Goal: Transaction & Acquisition: Purchase product/service

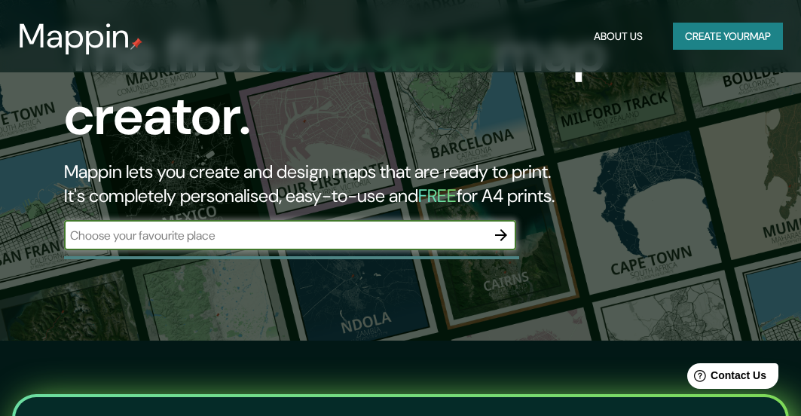
click at [271, 241] on input "text" at bounding box center [275, 235] width 422 height 17
paste input "Dr. Alejandro Ramirez 7, Santa Cruz de la Sierra, Bolivia"
type input "Dr. Alejandro Ramirez 7, Santa Cruz de la Sierra, Bolivia"
click at [494, 235] on icon "button" at bounding box center [501, 235] width 18 height 18
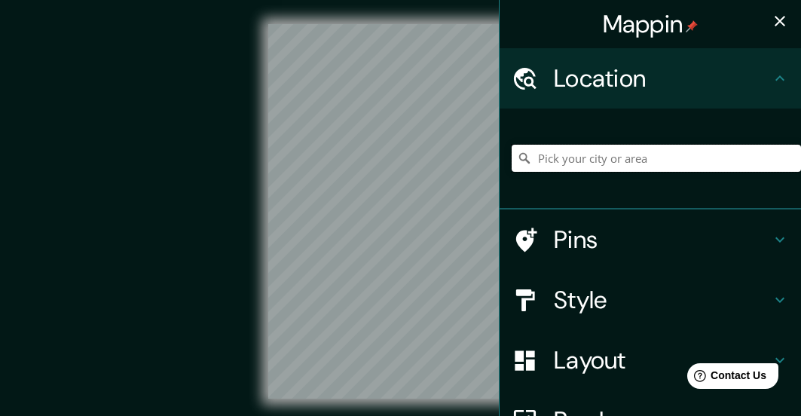
click at [619, 164] on input "Pick your city or area" at bounding box center [656, 158] width 289 height 27
paste input "Dr. Alejandro Ramirez 7, Santa Cruz de la Sierra, Bolivia"
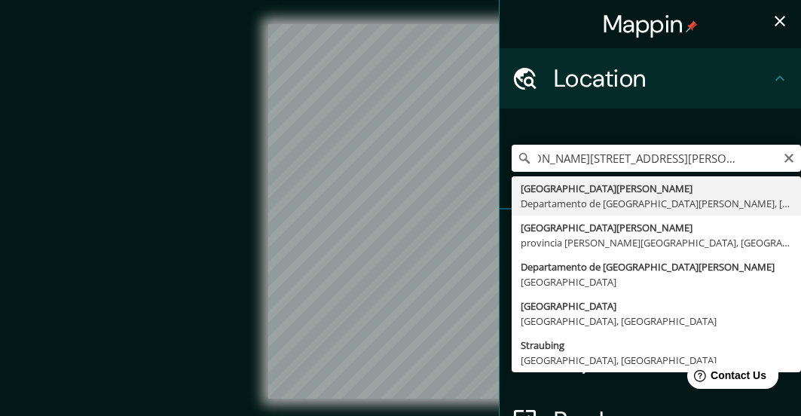
type input "[GEOGRAPHIC_DATA][PERSON_NAME], [GEOGRAPHIC_DATA][PERSON_NAME], [GEOGRAPHIC_DAT…"
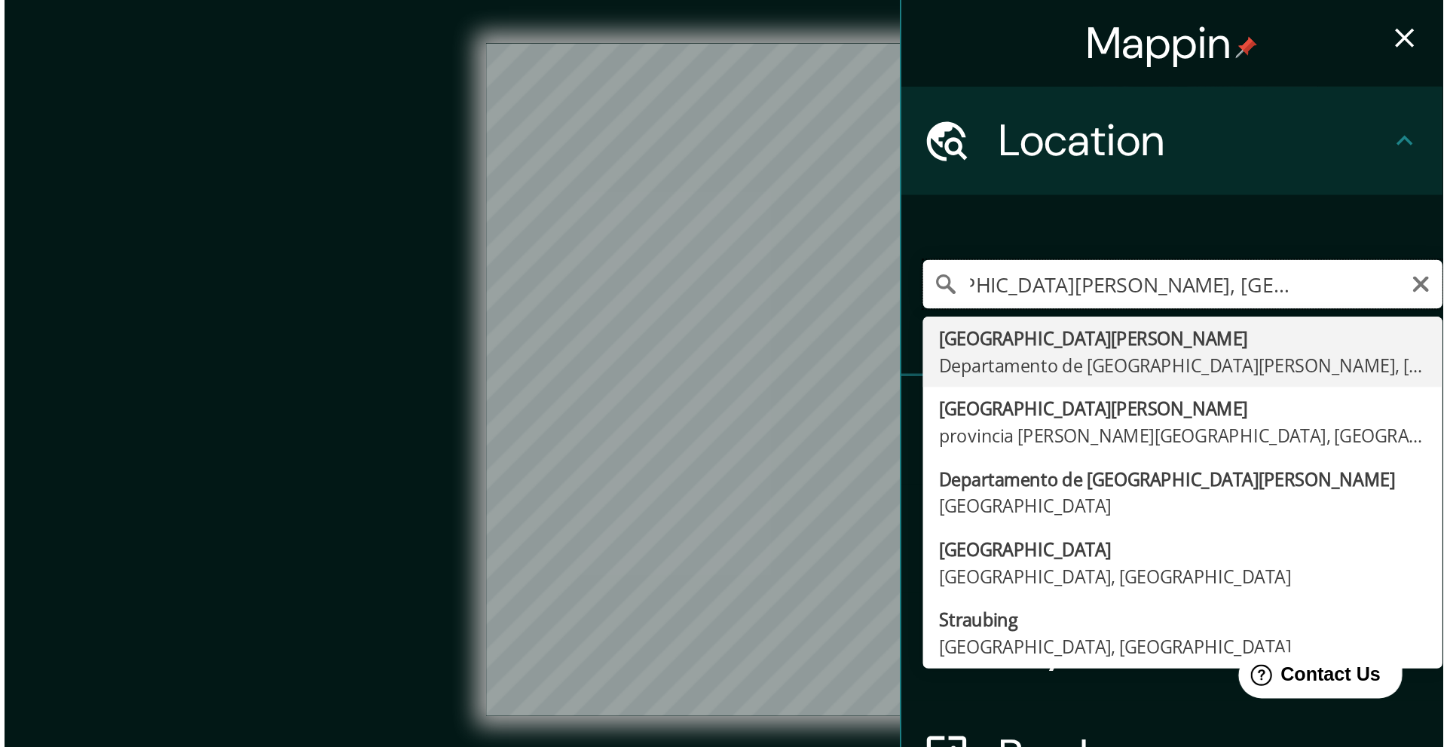
scroll to position [0, 0]
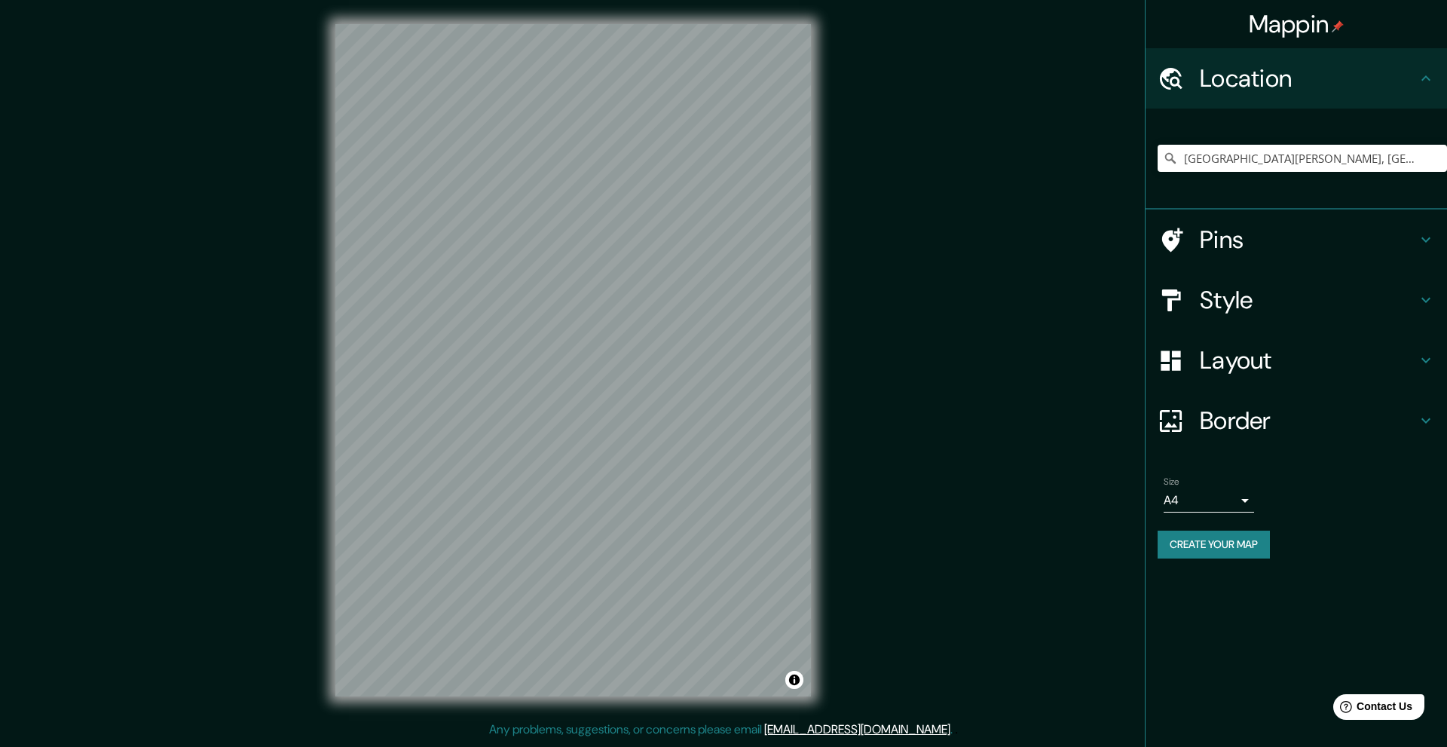
click at [800, 415] on body "Mappin Location Santa Cruz de la Sierra, Departamento de Santa Cruz, Bolivia Pi…" at bounding box center [723, 373] width 1447 height 747
click at [800, 415] on li "A3" at bounding box center [1209, 559] width 90 height 27
click at [800, 296] on h4 "Style" at bounding box center [1308, 300] width 217 height 30
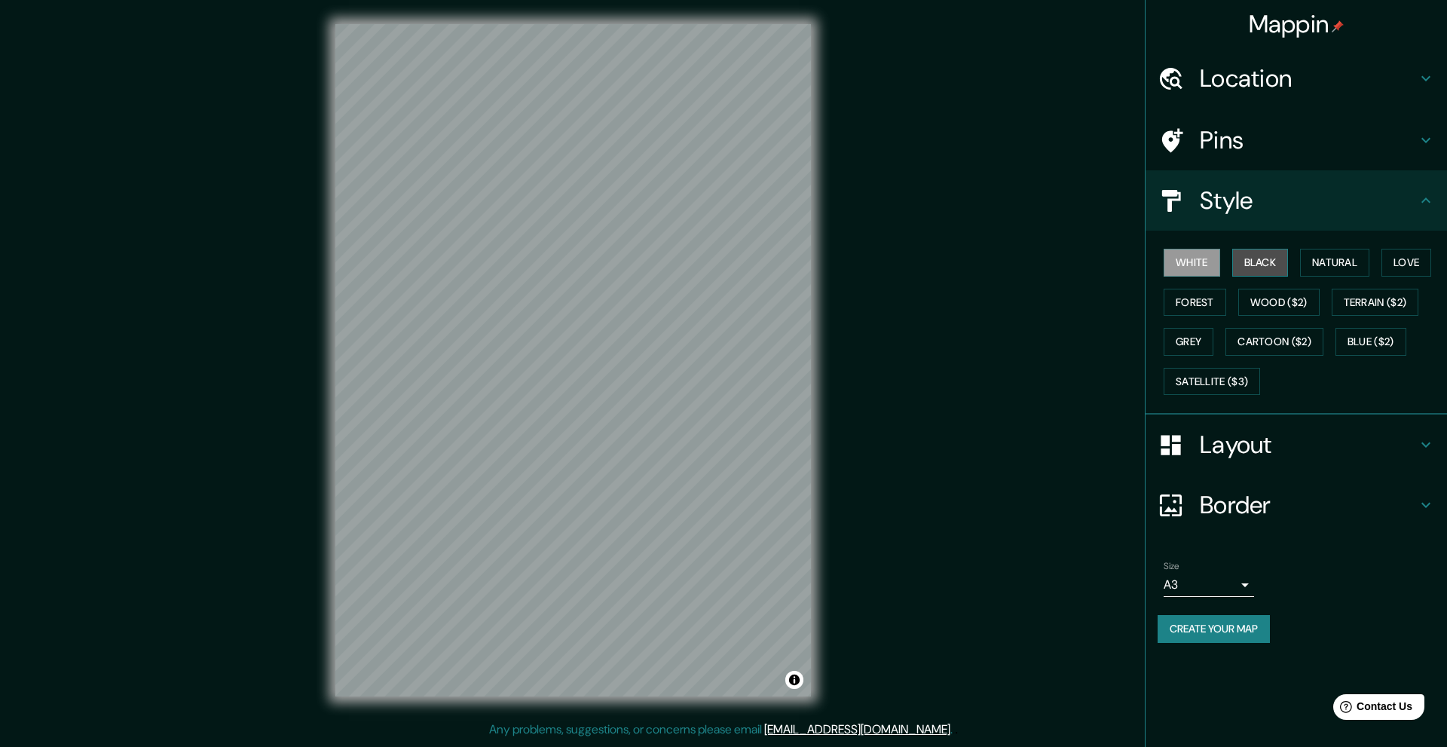
click at [800, 269] on button "Black" at bounding box center [1260, 263] width 57 height 28
click at [800, 266] on button "Natural" at bounding box center [1334, 263] width 69 height 28
click at [800, 255] on button "Love" at bounding box center [1406, 263] width 50 height 28
click at [800, 314] on button "Forest" at bounding box center [1195, 303] width 63 height 28
click at [800, 342] on button "Grey" at bounding box center [1189, 342] width 50 height 28
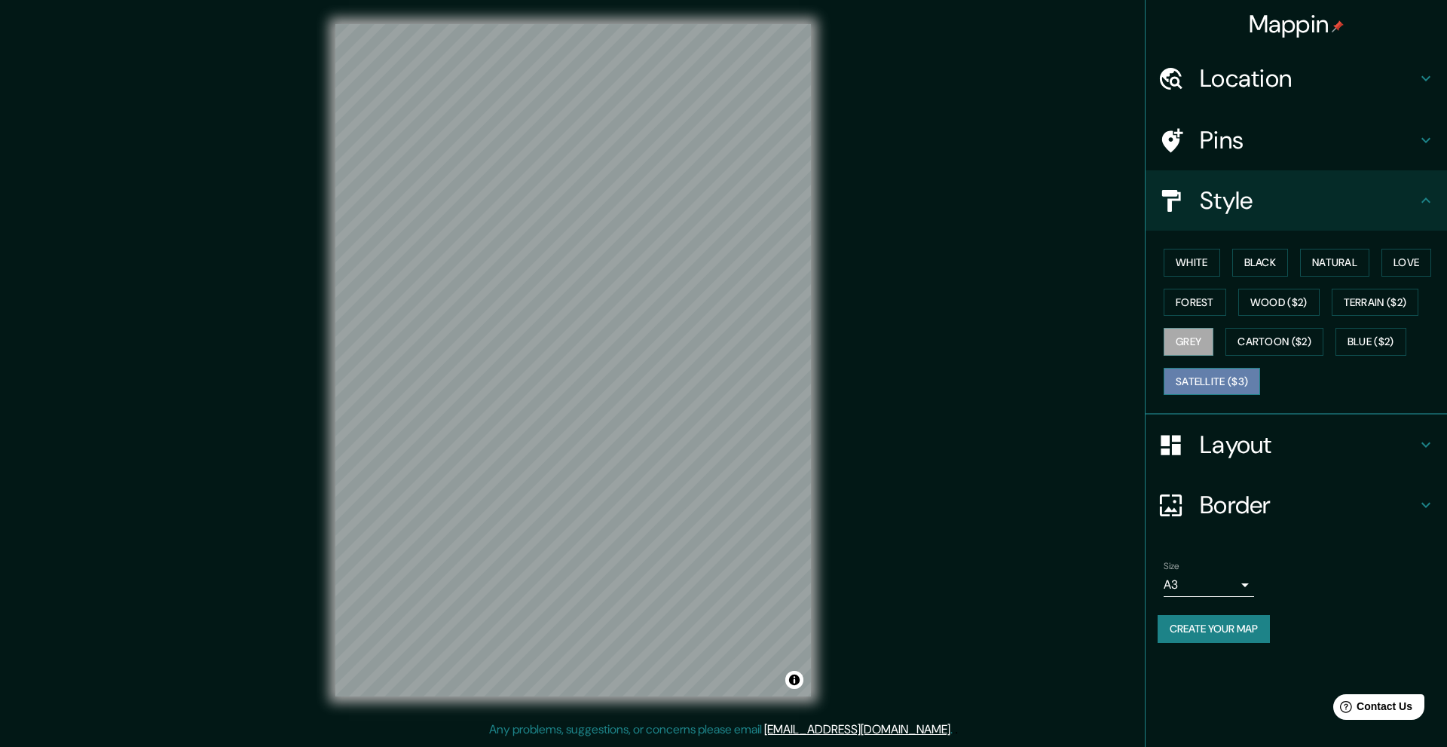
click at [800, 372] on button "Satellite ($3)" at bounding box center [1212, 382] width 96 height 28
click at [800, 338] on button "Cartoon ($2)" at bounding box center [1274, 342] width 98 height 28
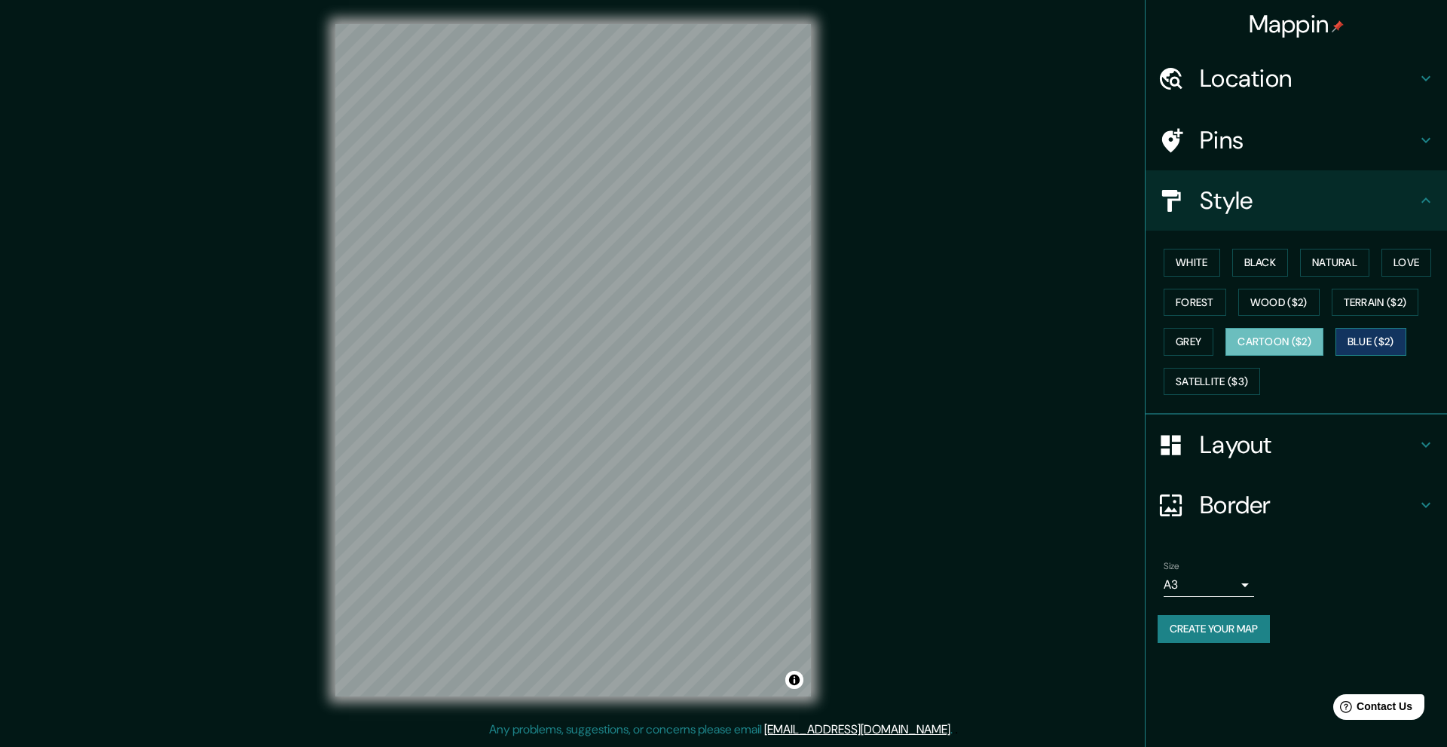
click at [800, 342] on button "Blue ($2)" at bounding box center [1370, 342] width 71 height 28
click at [800, 307] on button "Terrain ($2)" at bounding box center [1375, 303] width 87 height 28
click at [800, 304] on button "Wood ($2)" at bounding box center [1278, 303] width 81 height 28
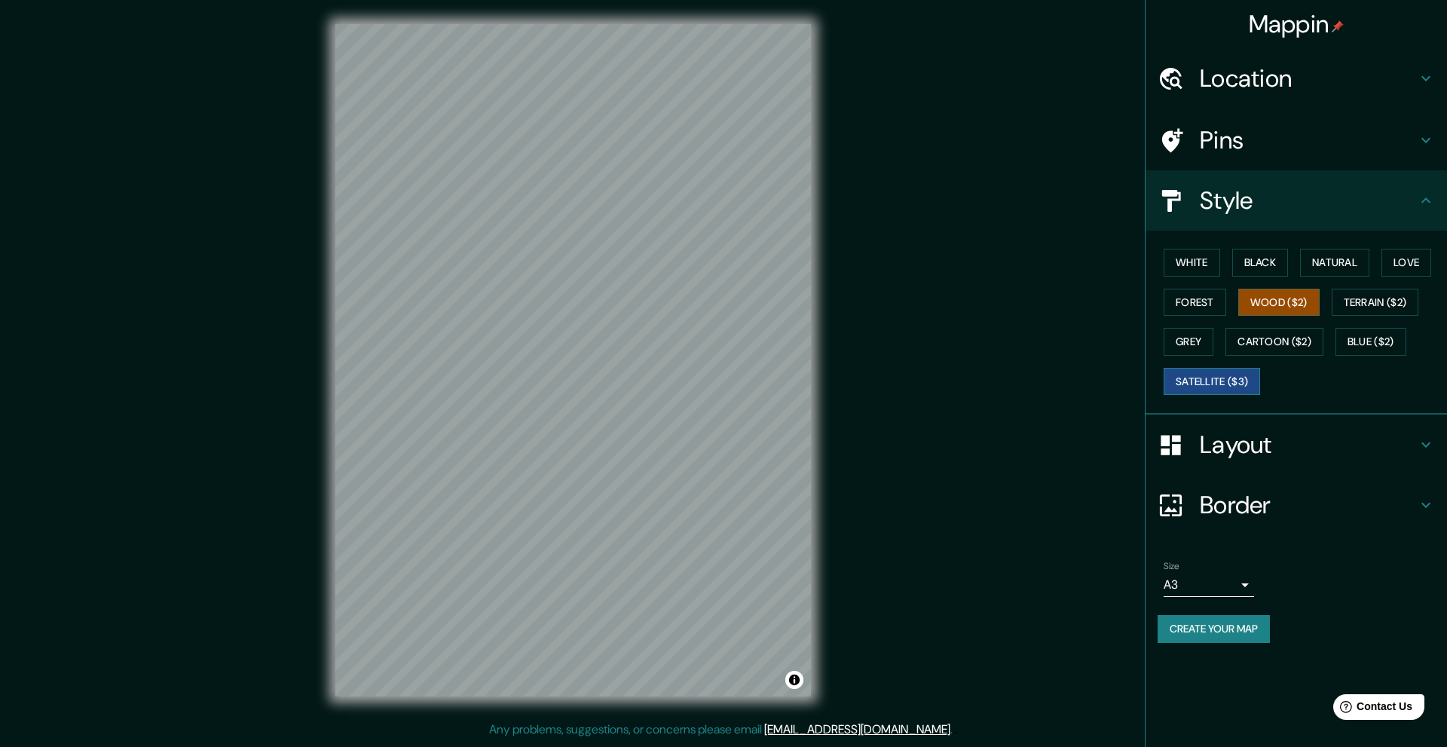
click at [800, 375] on button "Satellite ($3)" at bounding box center [1212, 382] width 96 height 28
click at [800, 263] on button "Black" at bounding box center [1260, 263] width 57 height 28
click at [800, 263] on button "White" at bounding box center [1192, 263] width 57 height 28
click at [800, 415] on body "Mappin Location Santa Cruz de la Sierra, Departamento de Santa Cruz, Bolivia Pi…" at bounding box center [723, 373] width 1447 height 747
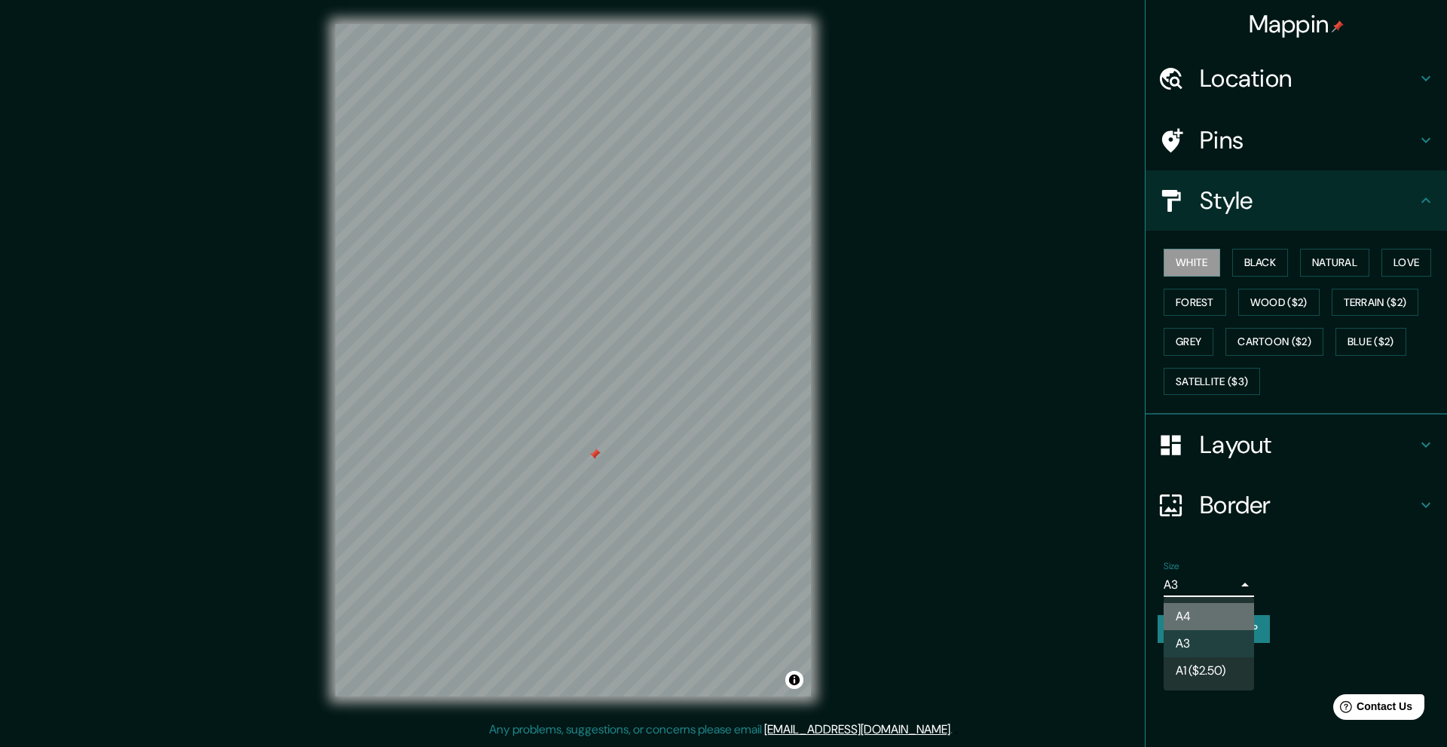
click at [800, 415] on li "A4" at bounding box center [1209, 616] width 90 height 27
type input "single"
click at [800, 415] on h4 "Layout" at bounding box center [1308, 445] width 217 height 30
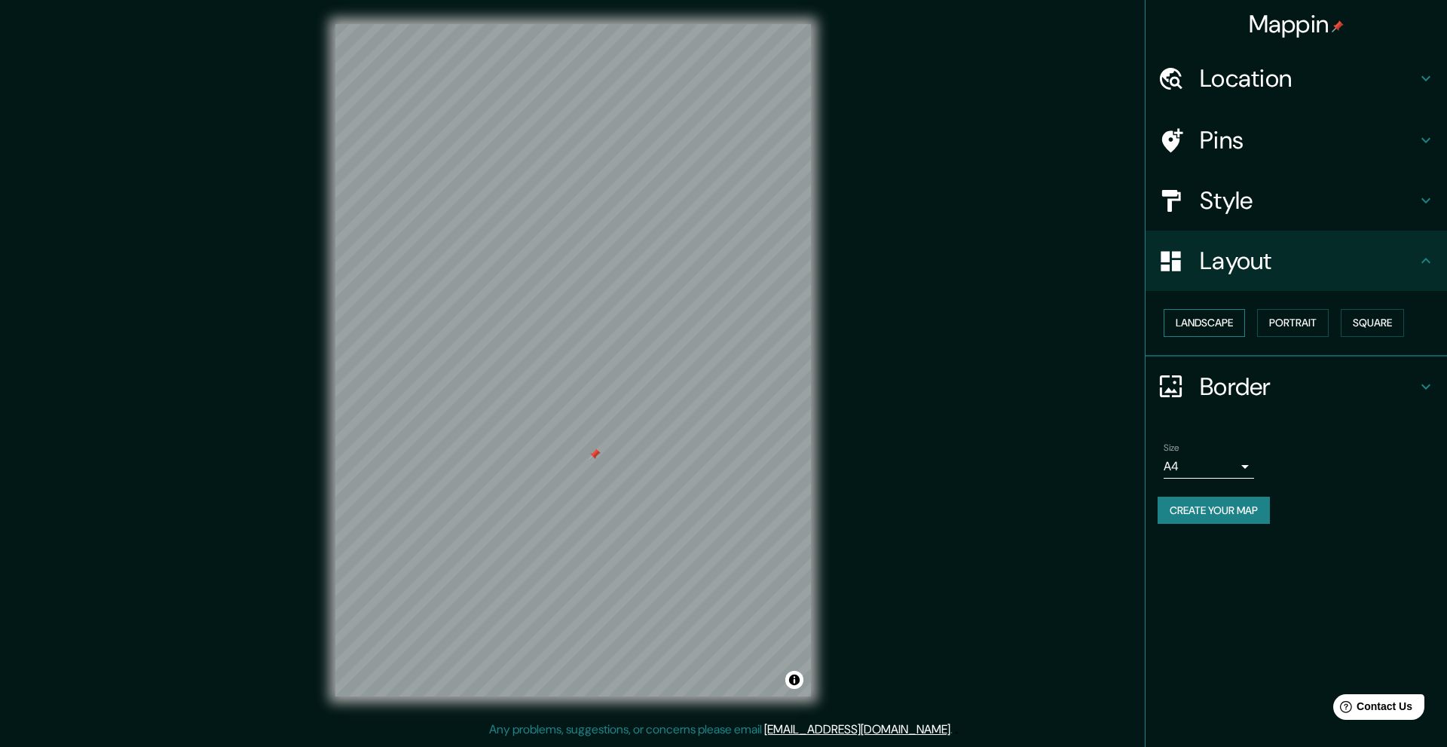
click at [800, 322] on button "Landscape" at bounding box center [1204, 323] width 81 height 28
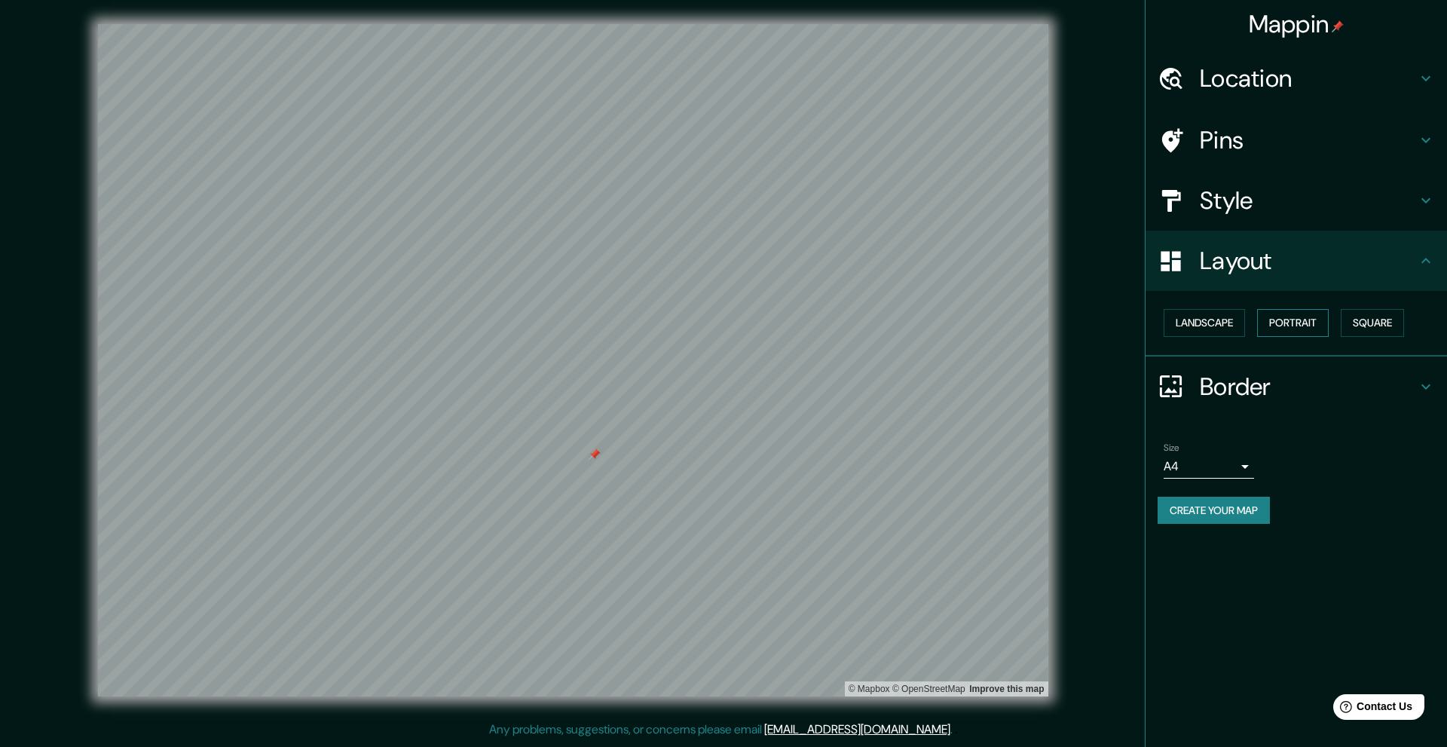
click at [800, 317] on button "Portrait" at bounding box center [1293, 323] width 72 height 28
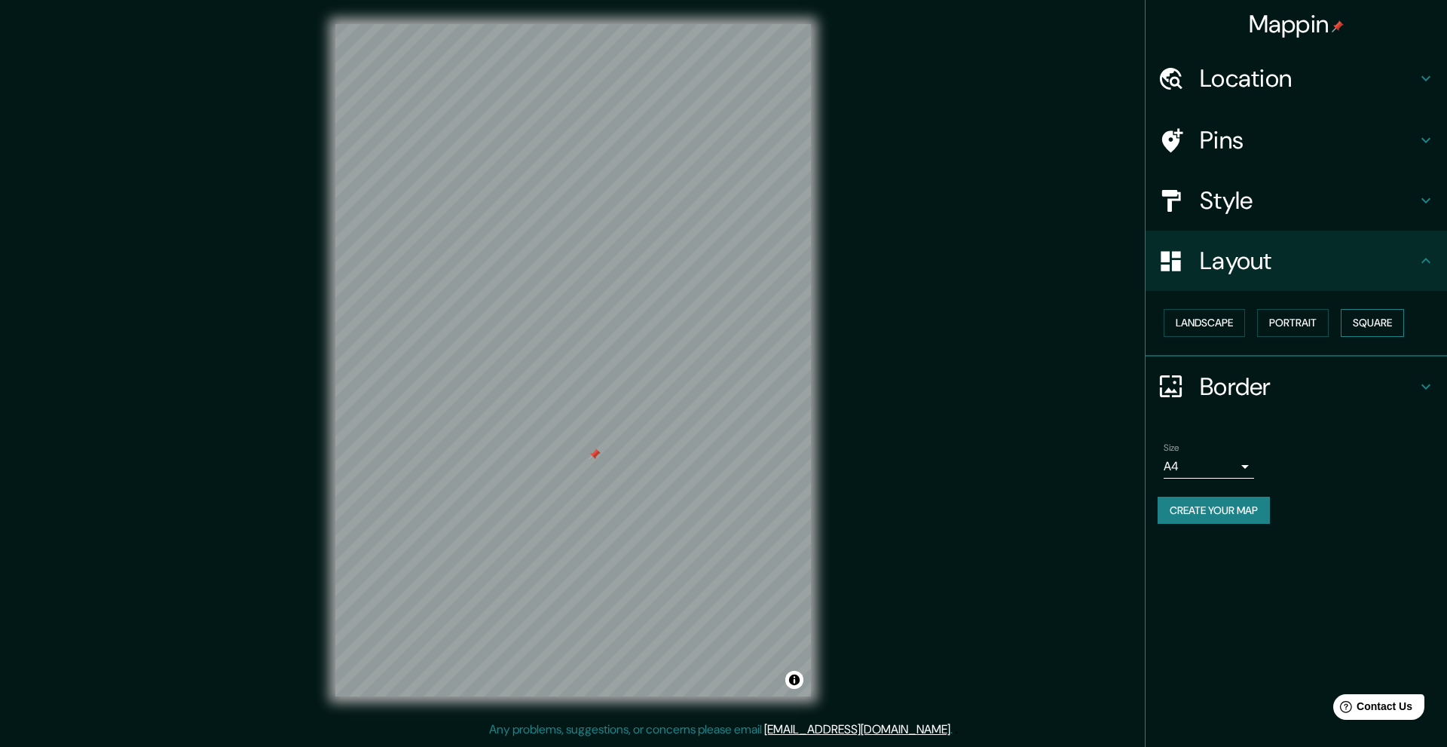
click at [800, 319] on button "Square" at bounding box center [1372, 323] width 63 height 28
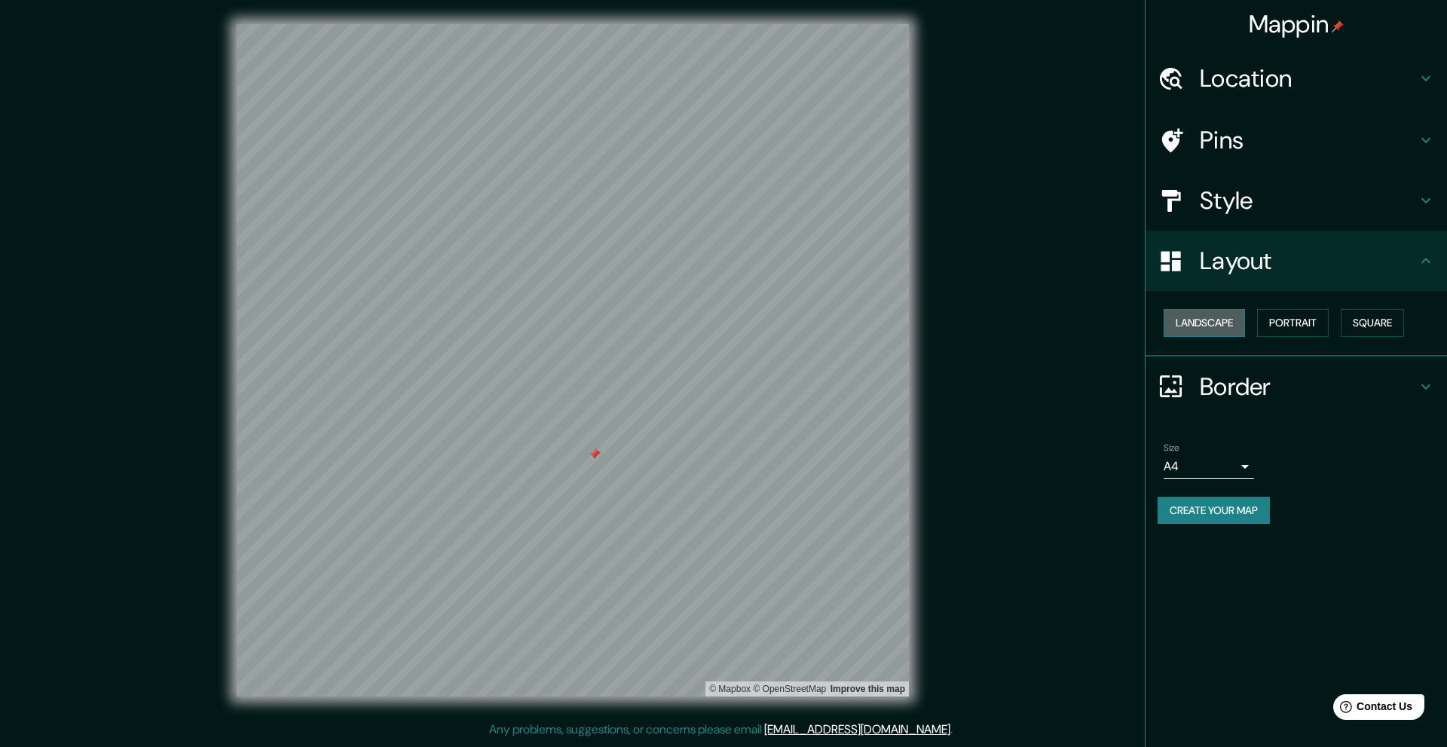
click at [800, 326] on button "Landscape" at bounding box center [1204, 323] width 81 height 28
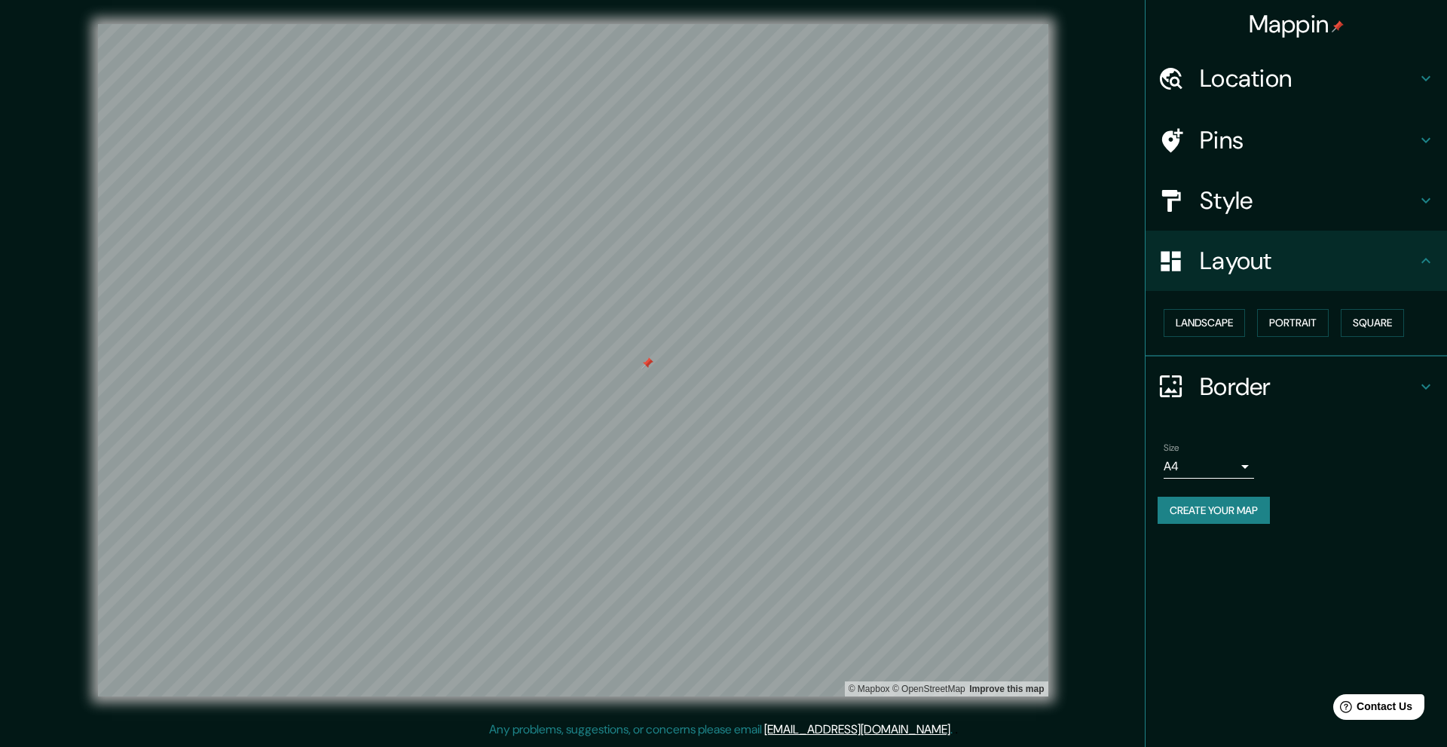
click at [800, 375] on h4 "Border" at bounding box center [1308, 387] width 217 height 30
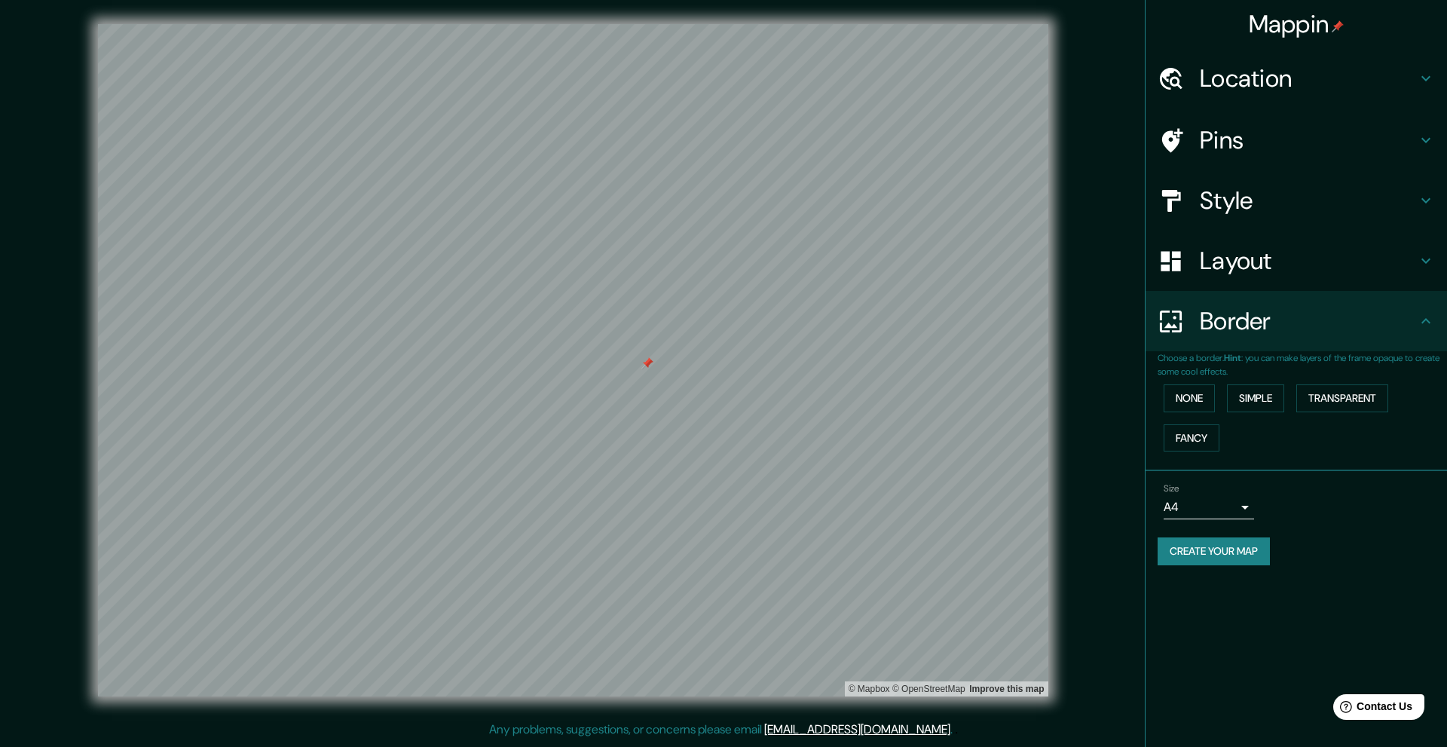
click at [800, 331] on h4 "Border" at bounding box center [1308, 321] width 217 height 30
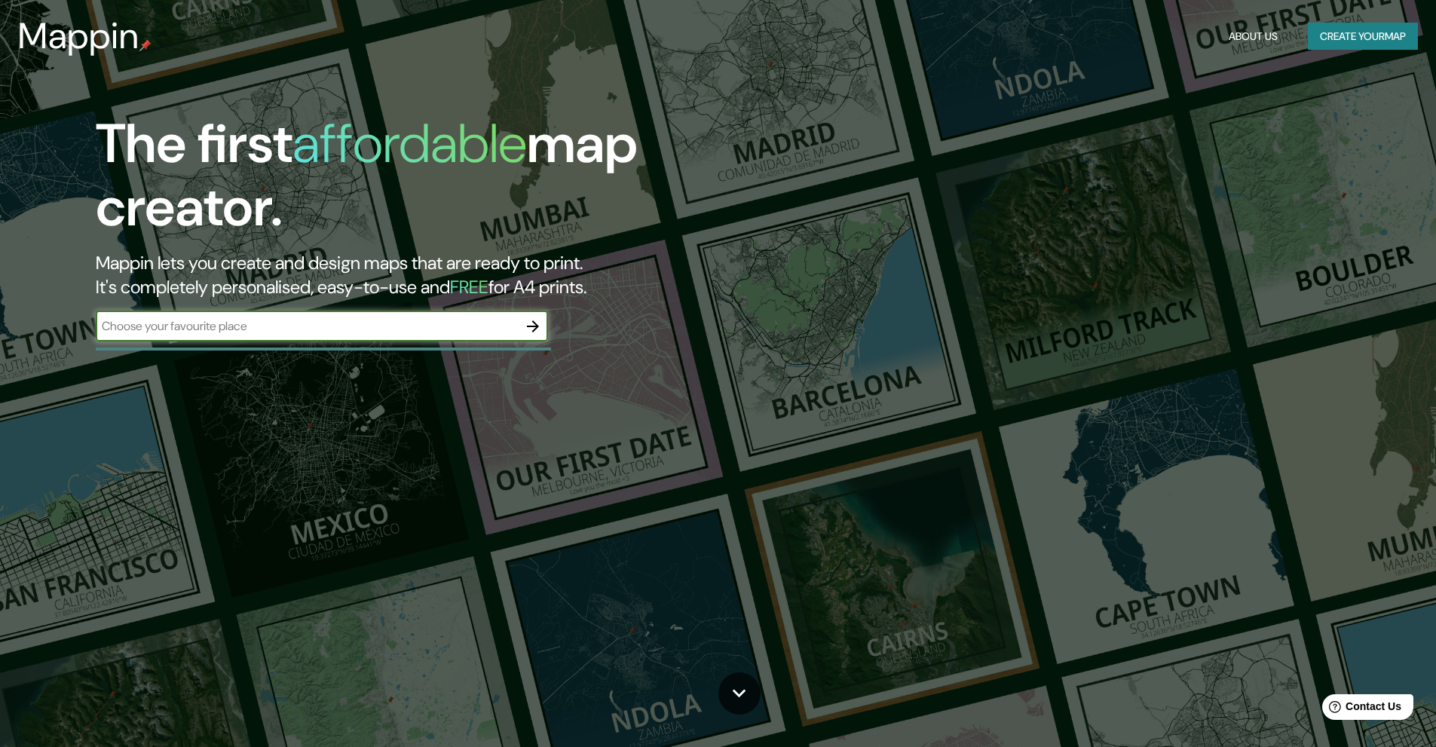
click at [372, 325] on input "text" at bounding box center [307, 325] width 422 height 17
type input "[GEOGRAPHIC_DATA]"
click at [525, 327] on icon "button" at bounding box center [533, 326] width 18 height 18
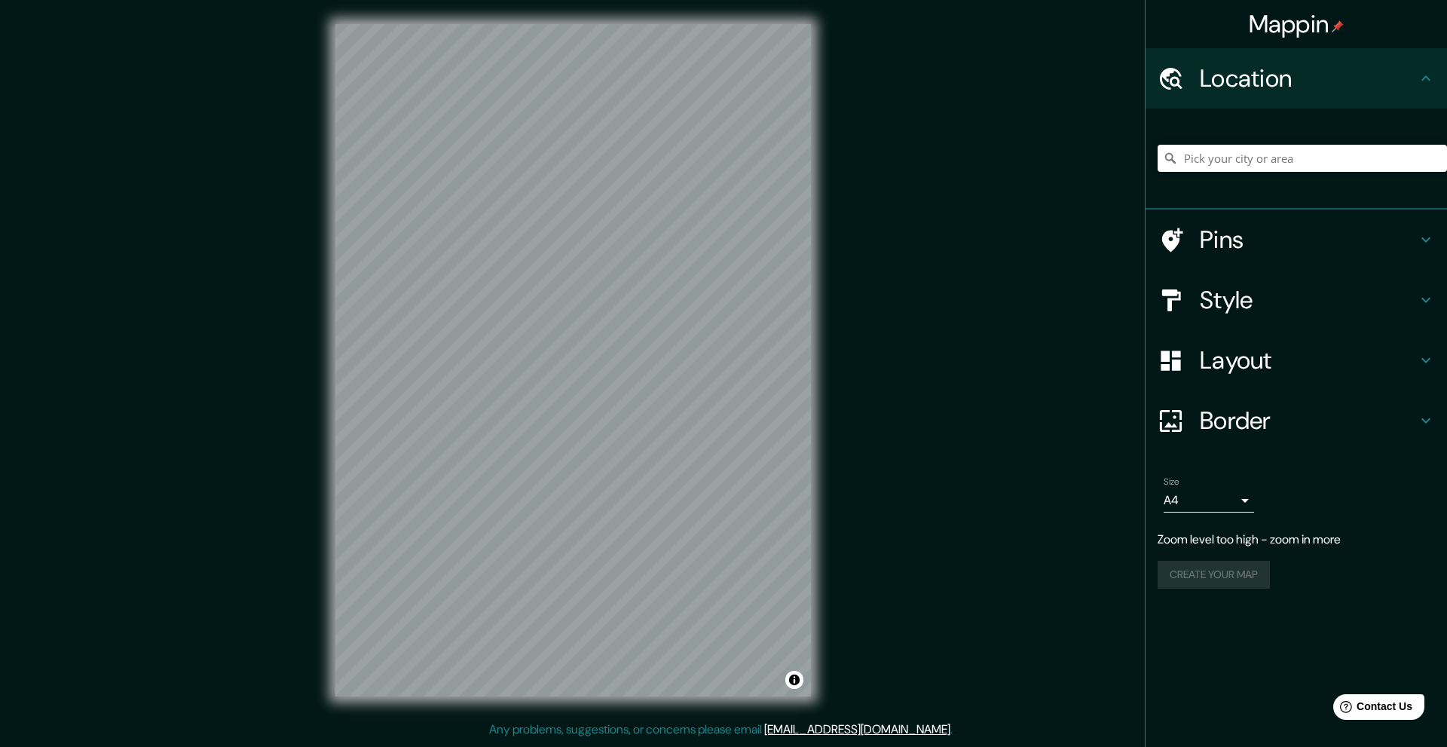
click at [1248, 173] on div at bounding box center [1302, 158] width 289 height 75
click at [1248, 158] on input "Pick your city or area" at bounding box center [1302, 158] width 289 height 27
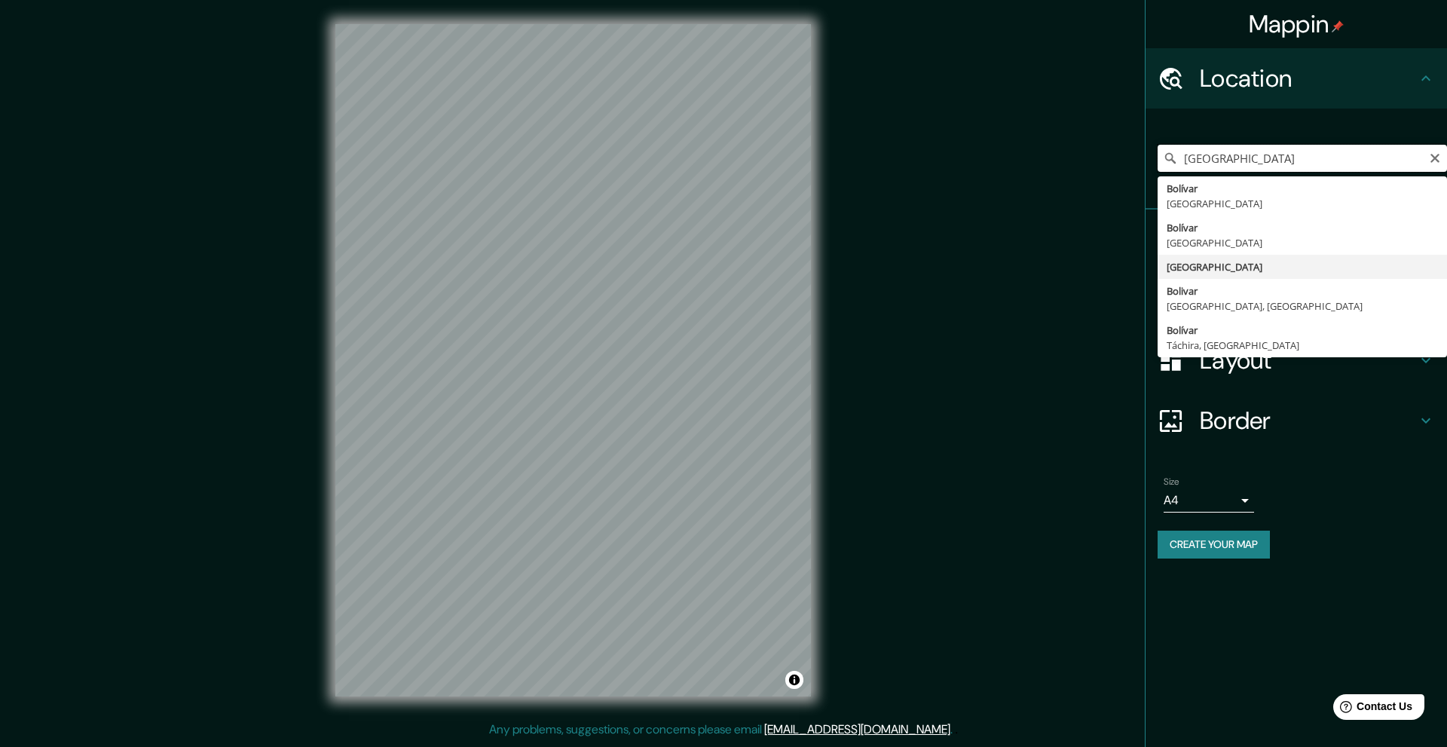
drag, startPoint x: 1280, startPoint y: 164, endPoint x: 1167, endPoint y: 164, distance: 112.3
click at [1167, 164] on div "[GEOGRAPHIC_DATA] [GEOGRAPHIC_DATA] [GEOGRAPHIC_DATA] [GEOGRAPHIC_DATA] [GEOGRA…" at bounding box center [1302, 158] width 289 height 27
click at [1208, 155] on input "[GEOGRAPHIC_DATA]" at bounding box center [1302, 158] width 289 height 27
drag, startPoint x: 1241, startPoint y: 154, endPoint x: 1036, endPoint y: 146, distance: 205.1
click at [1036, 146] on div "Mappin Location [GEOGRAPHIC_DATA] [GEOGRAPHIC_DATA] [GEOGRAPHIC_DATA] [GEOGRAPH…" at bounding box center [723, 372] width 1447 height 745
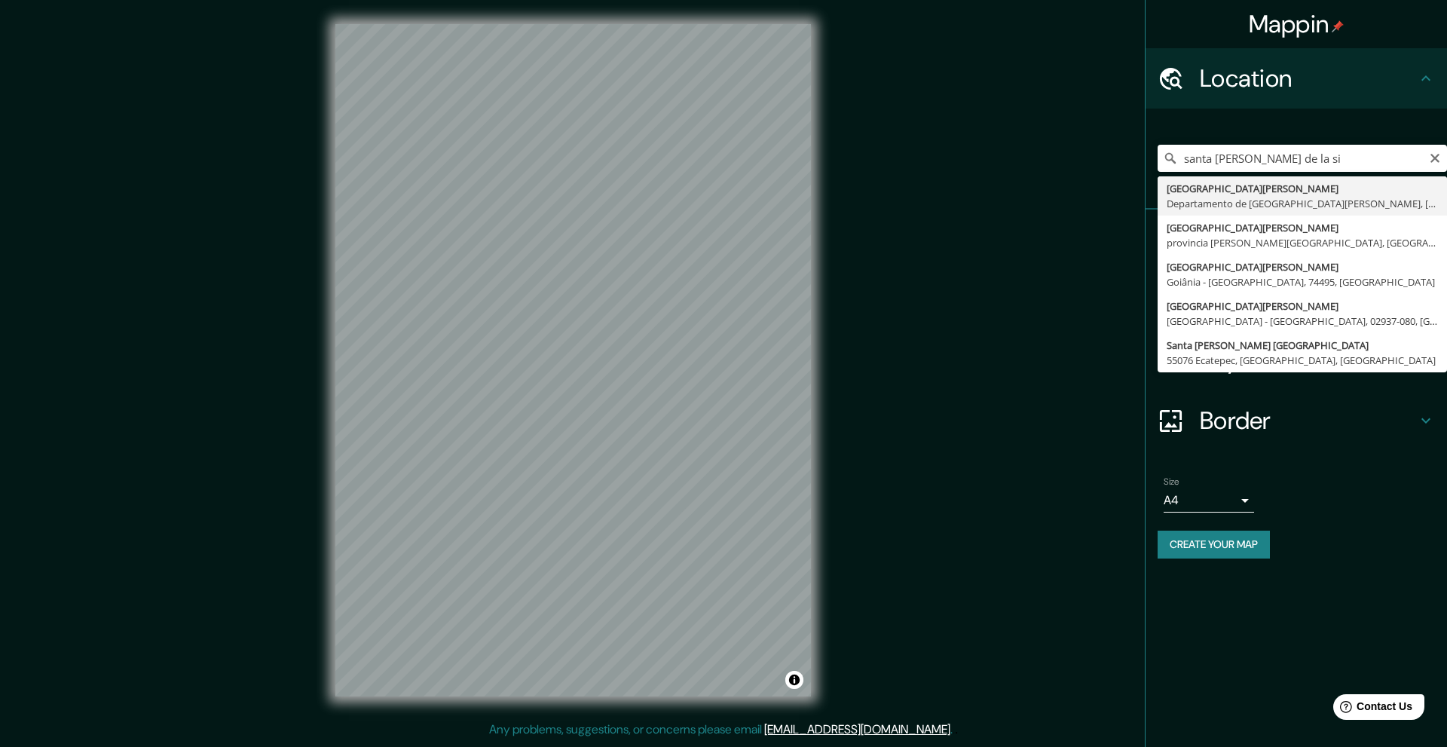
type input "[GEOGRAPHIC_DATA][PERSON_NAME], [GEOGRAPHIC_DATA][PERSON_NAME], [GEOGRAPHIC_DAT…"
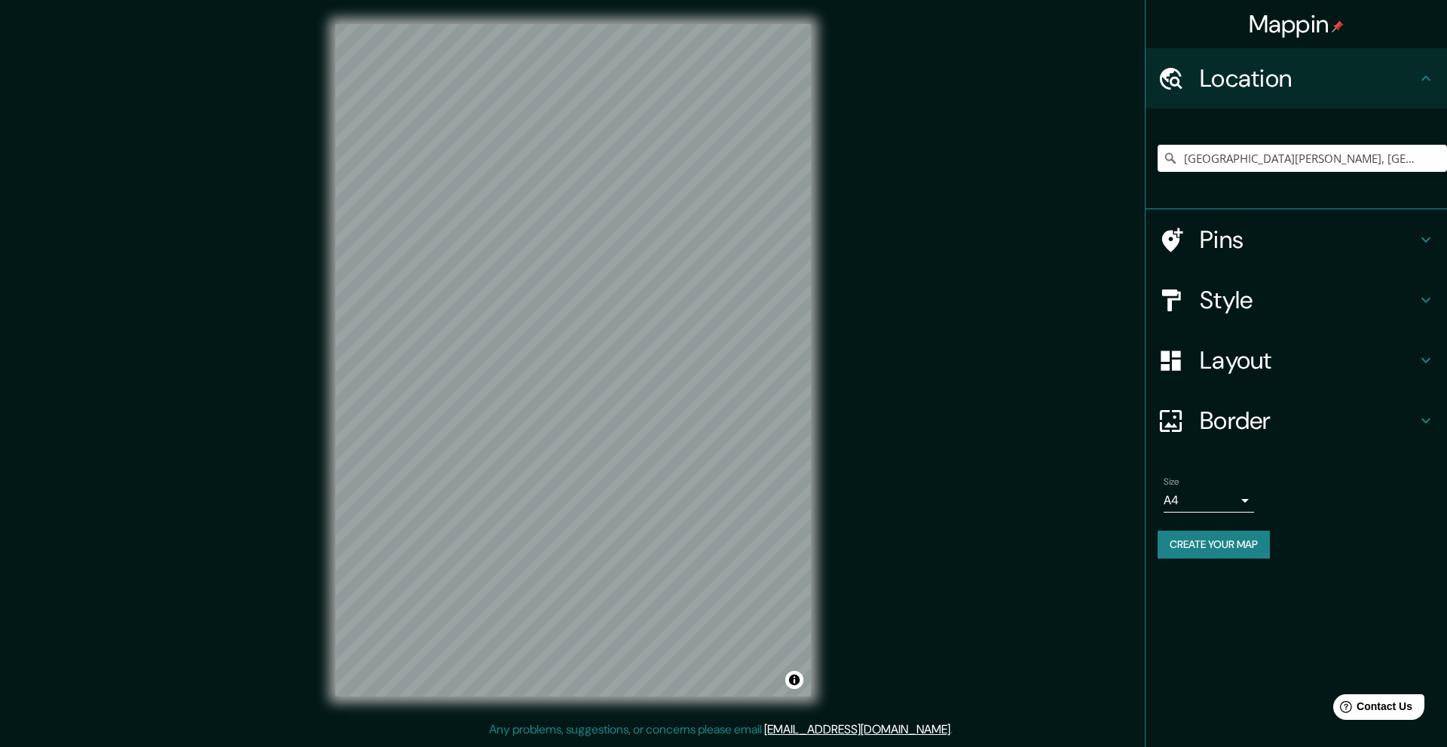
click at [1343, 361] on h4 "Layout" at bounding box center [1308, 360] width 217 height 30
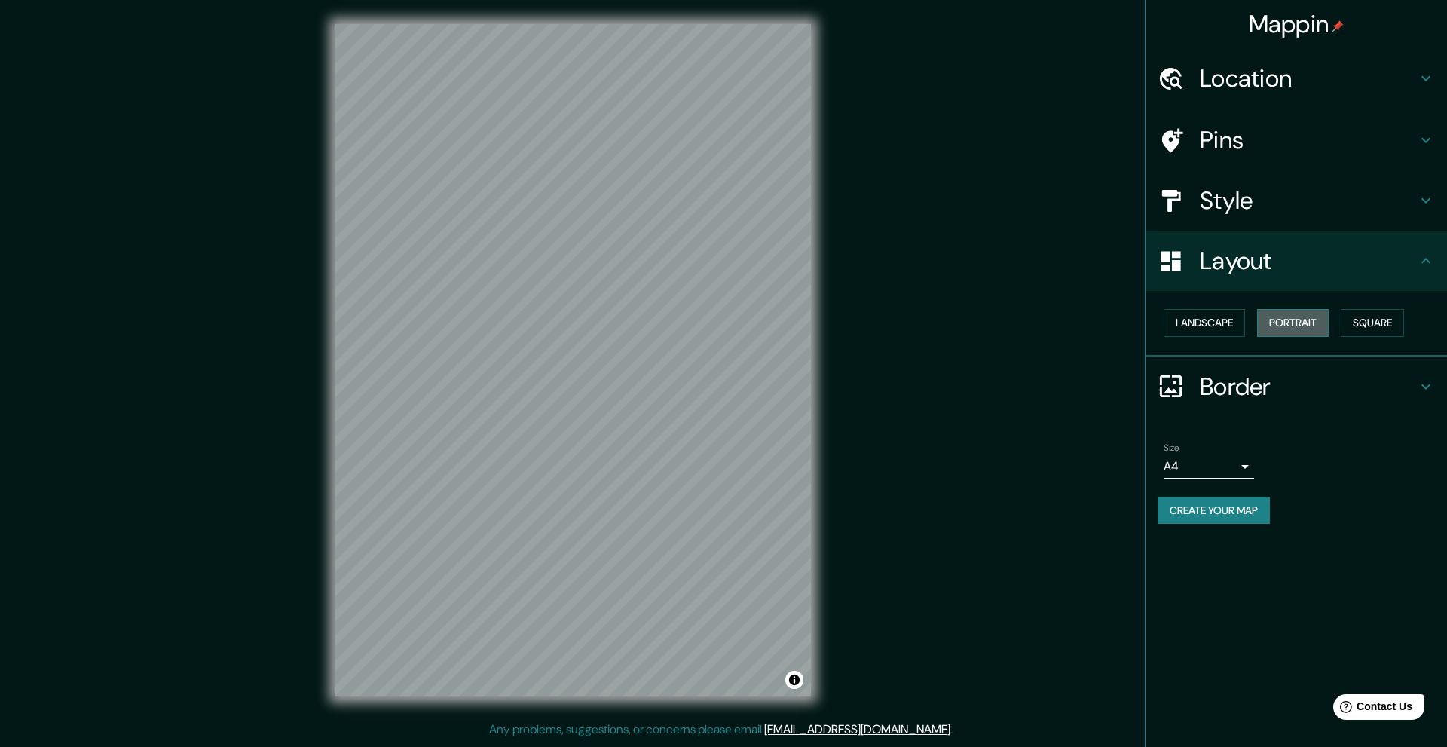
click at [1302, 320] on button "Portrait" at bounding box center [1293, 323] width 72 height 28
click at [1237, 327] on button "Landscape" at bounding box center [1204, 323] width 81 height 28
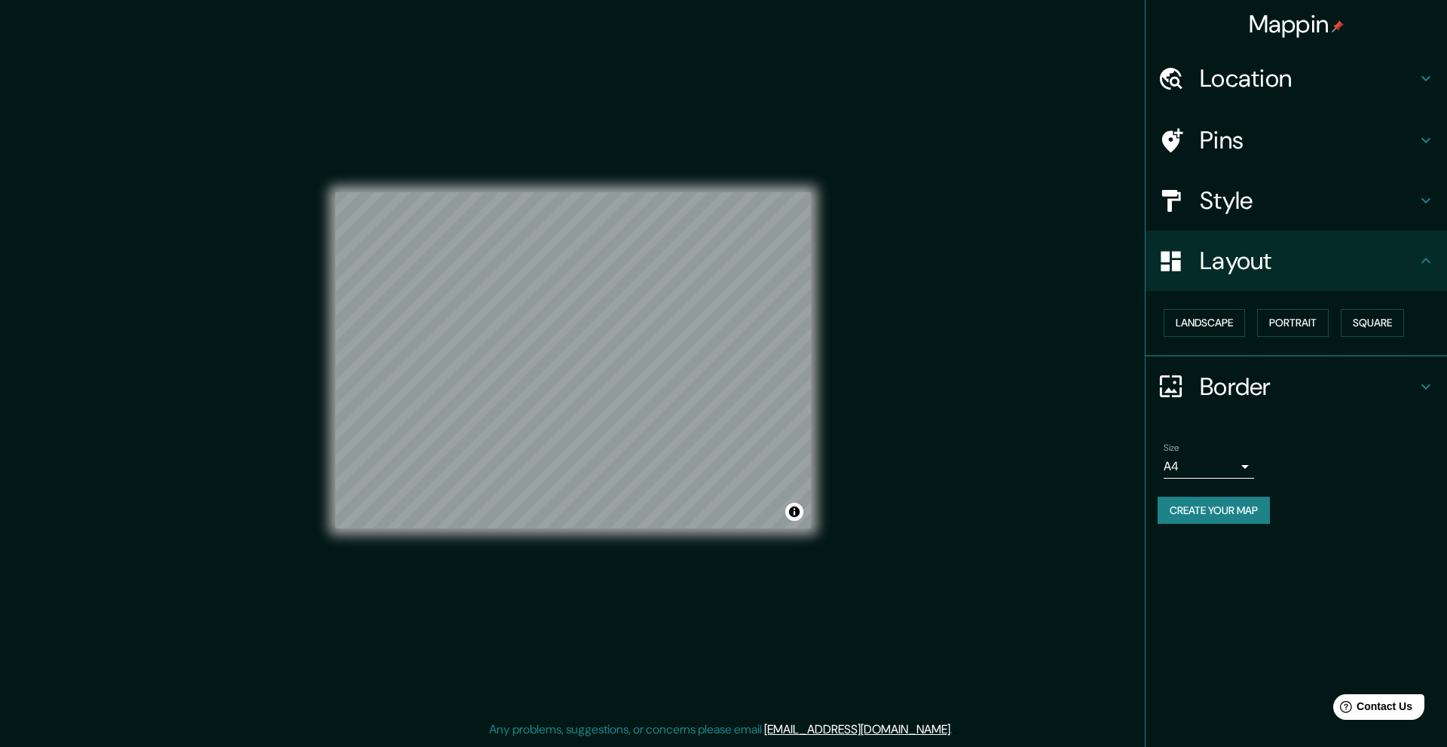
click at [1246, 461] on body "Mappin Location [GEOGRAPHIC_DATA][PERSON_NAME], [GEOGRAPHIC_DATA][PERSON_NAME],…" at bounding box center [723, 373] width 1447 height 747
click at [1223, 520] on li "A3" at bounding box center [1209, 525] width 90 height 27
click at [1314, 311] on button "Portrait" at bounding box center [1293, 323] width 72 height 28
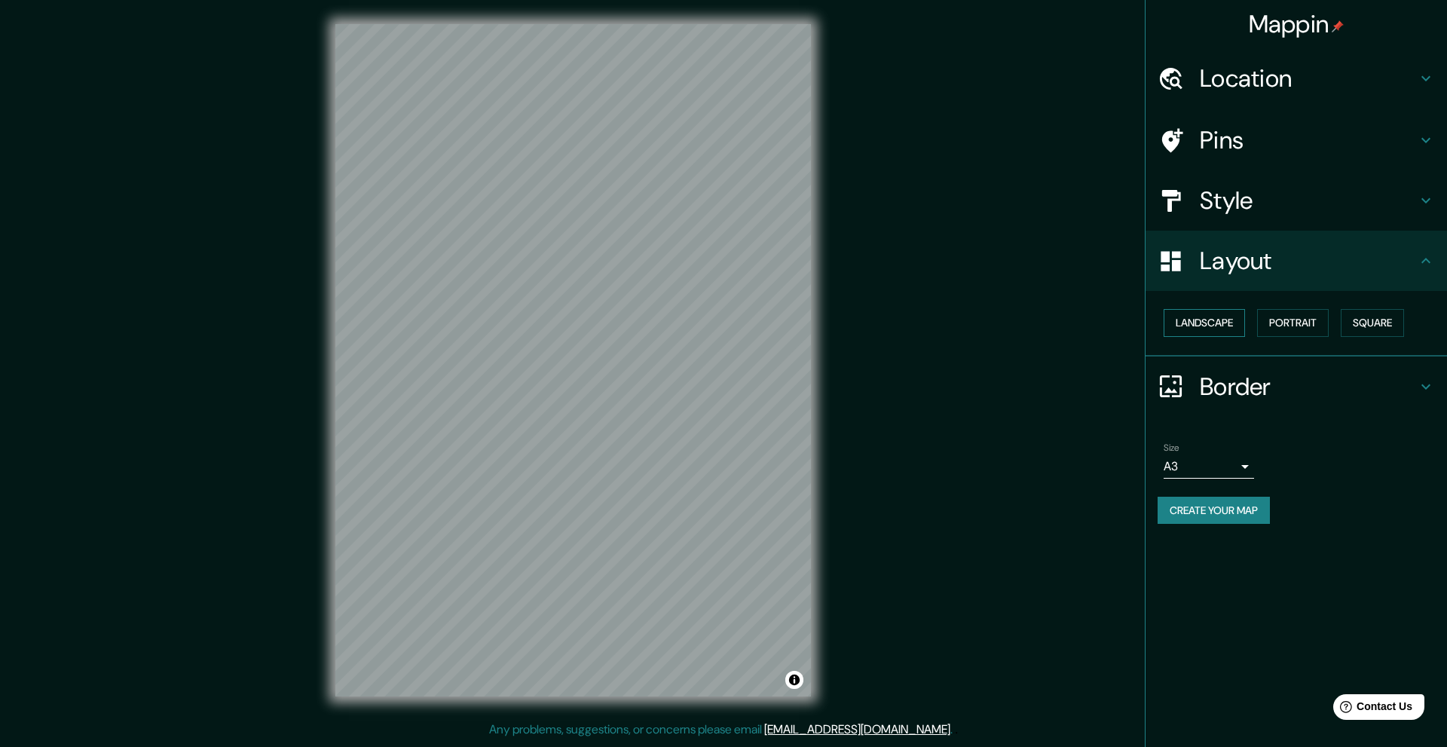
click at [1225, 327] on button "Landscape" at bounding box center [1204, 323] width 81 height 28
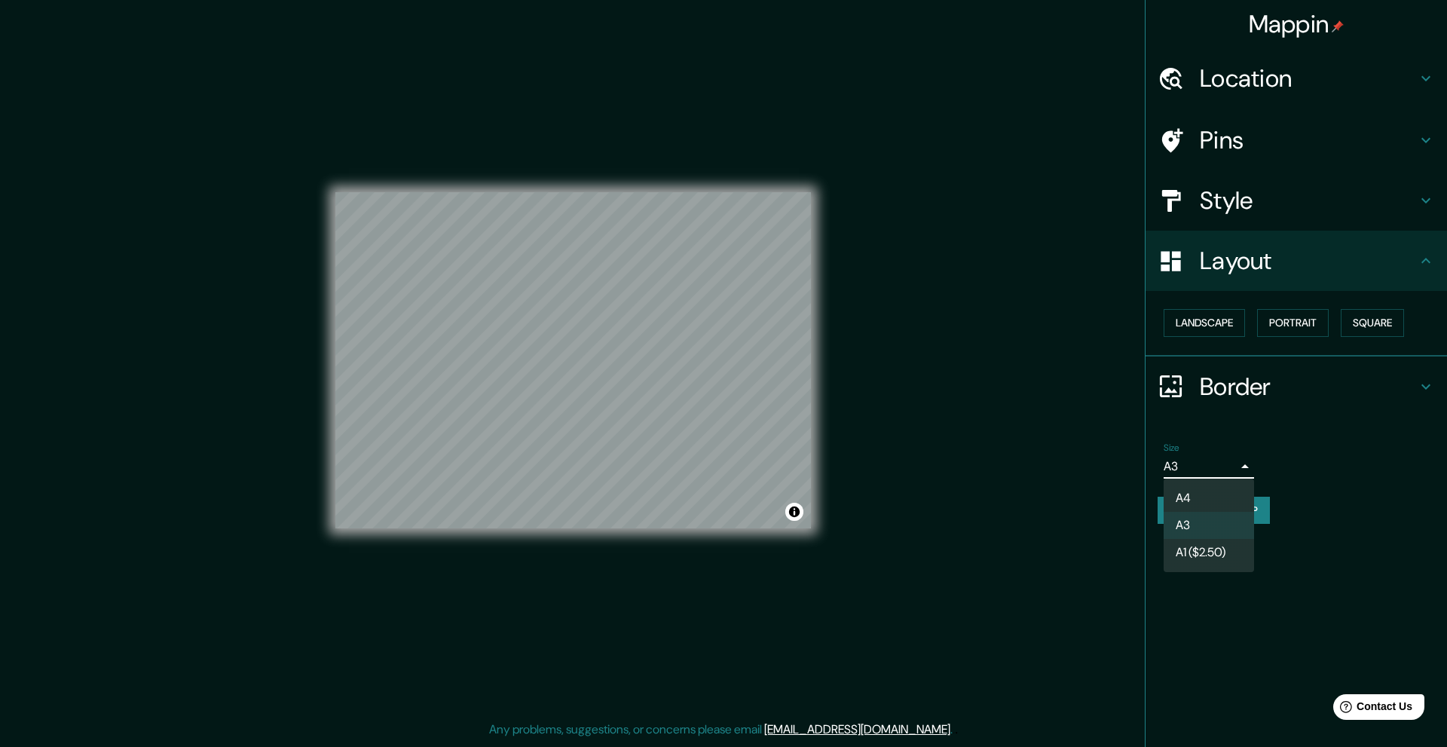
click at [1237, 462] on body "Mappin Location [GEOGRAPHIC_DATA][PERSON_NAME], [GEOGRAPHIC_DATA][PERSON_NAME],…" at bounding box center [723, 373] width 1447 height 747
click at [1235, 497] on li "A4" at bounding box center [1209, 498] width 90 height 27
click at [1245, 476] on body "Mappin Location [GEOGRAPHIC_DATA][PERSON_NAME], [GEOGRAPHIC_DATA][PERSON_NAME],…" at bounding box center [723, 373] width 1447 height 747
click at [1210, 515] on li "A3" at bounding box center [1209, 525] width 90 height 27
click at [1235, 467] on body "Mappin Location [GEOGRAPHIC_DATA][PERSON_NAME], [GEOGRAPHIC_DATA][PERSON_NAME],…" at bounding box center [723, 373] width 1447 height 747
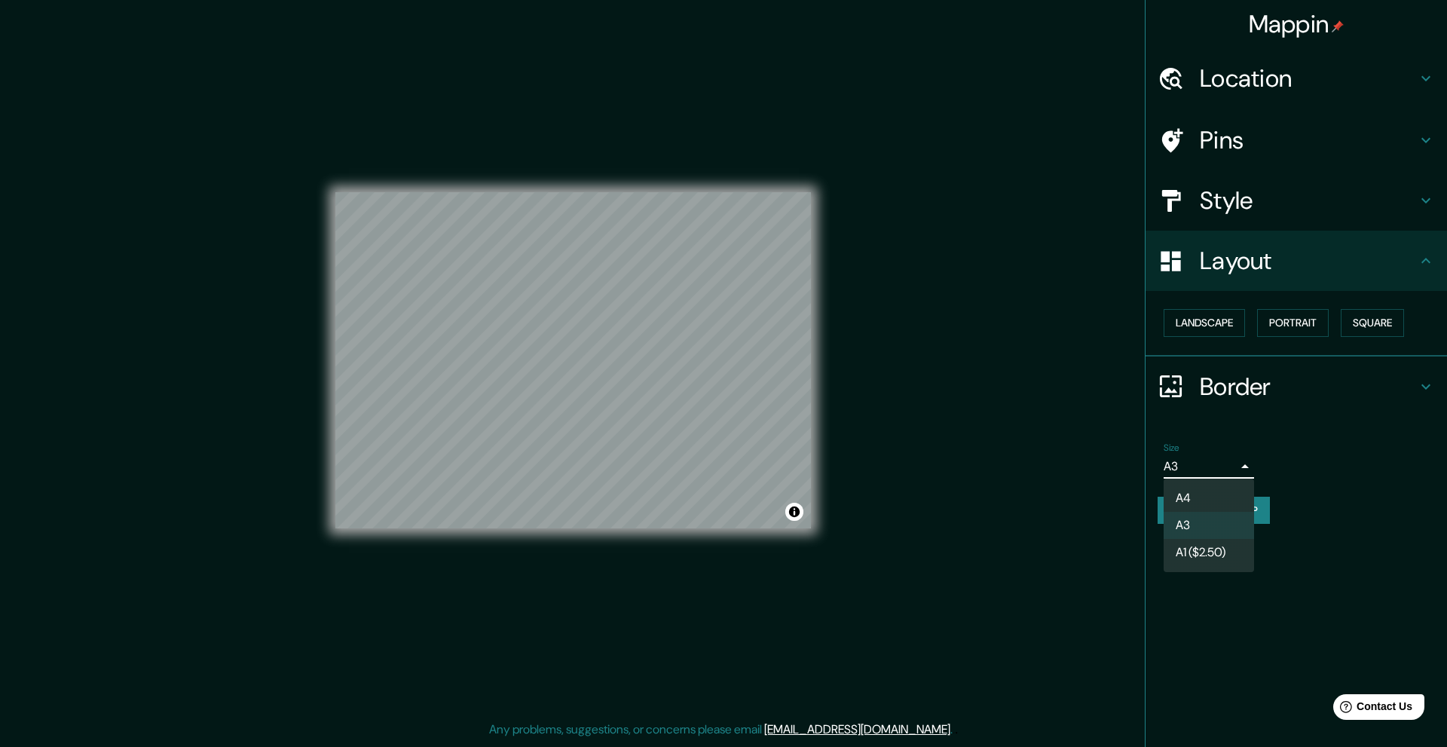
click at [1232, 525] on li "A3" at bounding box center [1209, 525] width 90 height 27
click at [1218, 473] on body "Mappin Location [GEOGRAPHIC_DATA][PERSON_NAME], [GEOGRAPHIC_DATA][PERSON_NAME],…" at bounding box center [723, 373] width 1447 height 747
click at [1221, 498] on li "A4" at bounding box center [1209, 498] width 90 height 27
click at [1345, 160] on div "Pins" at bounding box center [1295, 140] width 301 height 60
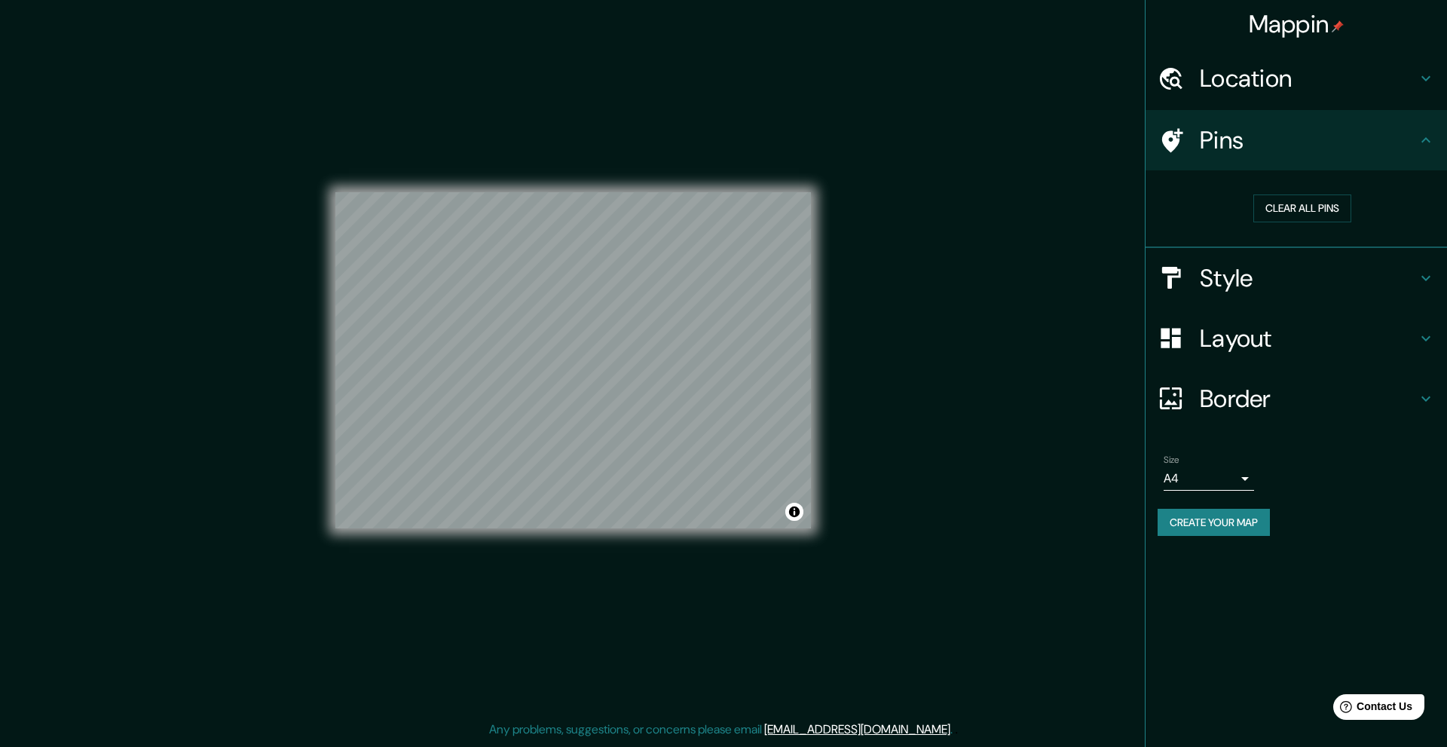
click at [1345, 149] on h4 "Pins" at bounding box center [1308, 140] width 217 height 30
click at [1408, 90] on h4 "Location" at bounding box center [1308, 78] width 217 height 30
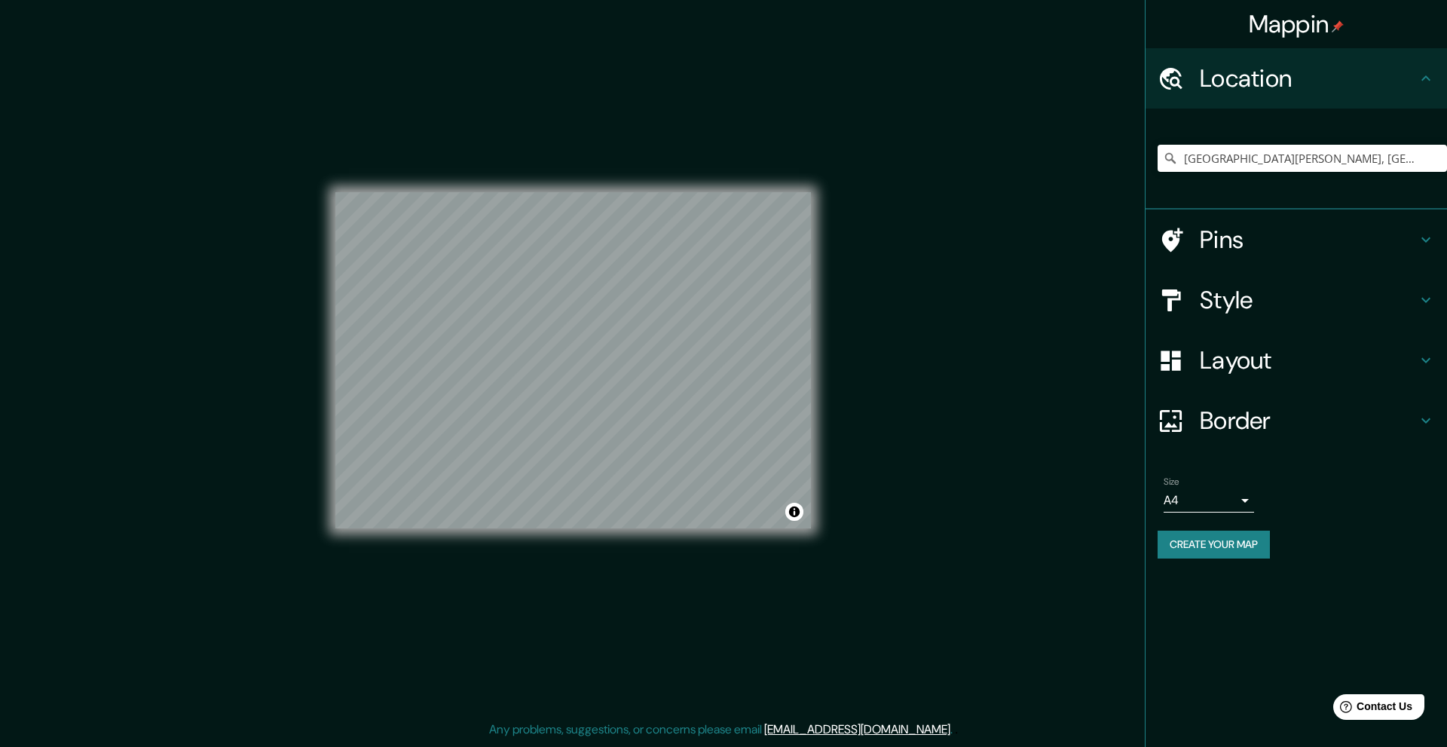
click at [1408, 90] on h4 "Location" at bounding box center [1308, 78] width 217 height 30
click at [1412, 298] on h4 "Style" at bounding box center [1308, 300] width 217 height 30
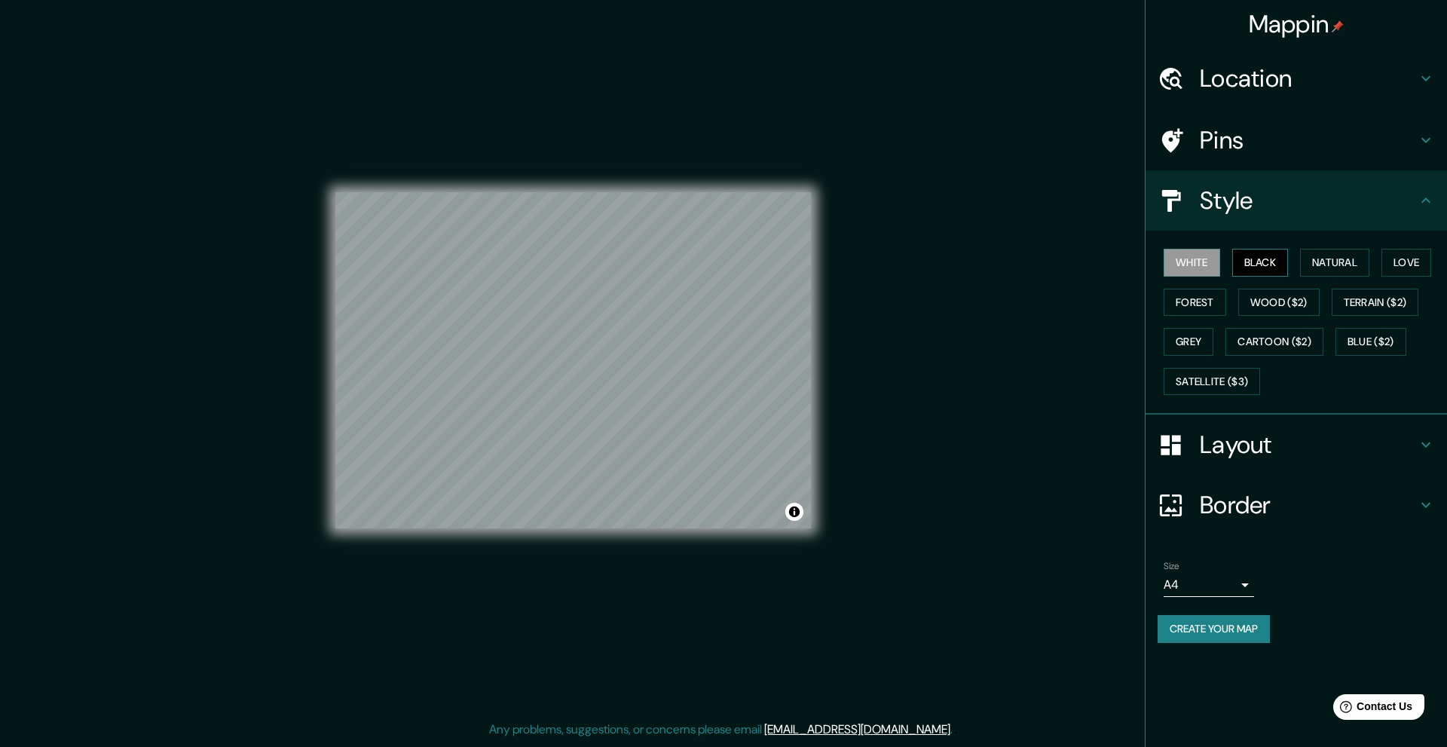
click at [1281, 263] on button "Black" at bounding box center [1260, 263] width 57 height 28
drag, startPoint x: 1338, startPoint y: 256, endPoint x: 1346, endPoint y: 255, distance: 8.3
click at [1338, 255] on button "Natural" at bounding box center [1334, 263] width 69 height 28
click at [1402, 257] on button "Love" at bounding box center [1406, 263] width 50 height 28
click at [1207, 306] on button "Forest" at bounding box center [1195, 303] width 63 height 28
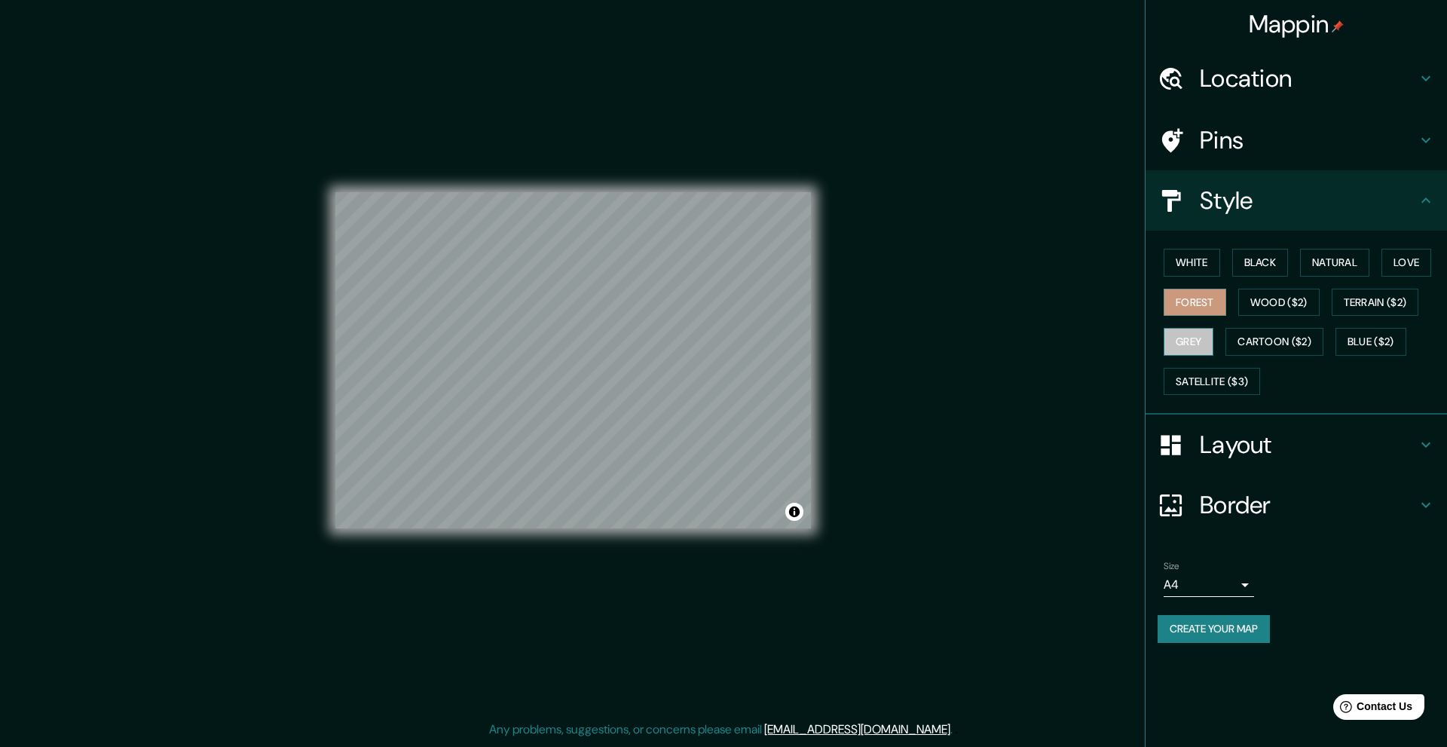
click at [1204, 333] on button "Grey" at bounding box center [1189, 342] width 50 height 28
click at [1272, 301] on button "Wood ($2)" at bounding box center [1278, 303] width 81 height 28
click at [1283, 349] on button "Cartoon ($2)" at bounding box center [1274, 342] width 98 height 28
click at [1248, 389] on button "Satellite ($3)" at bounding box center [1212, 382] width 96 height 28
click at [1379, 336] on button "Blue ($2)" at bounding box center [1370, 342] width 71 height 28
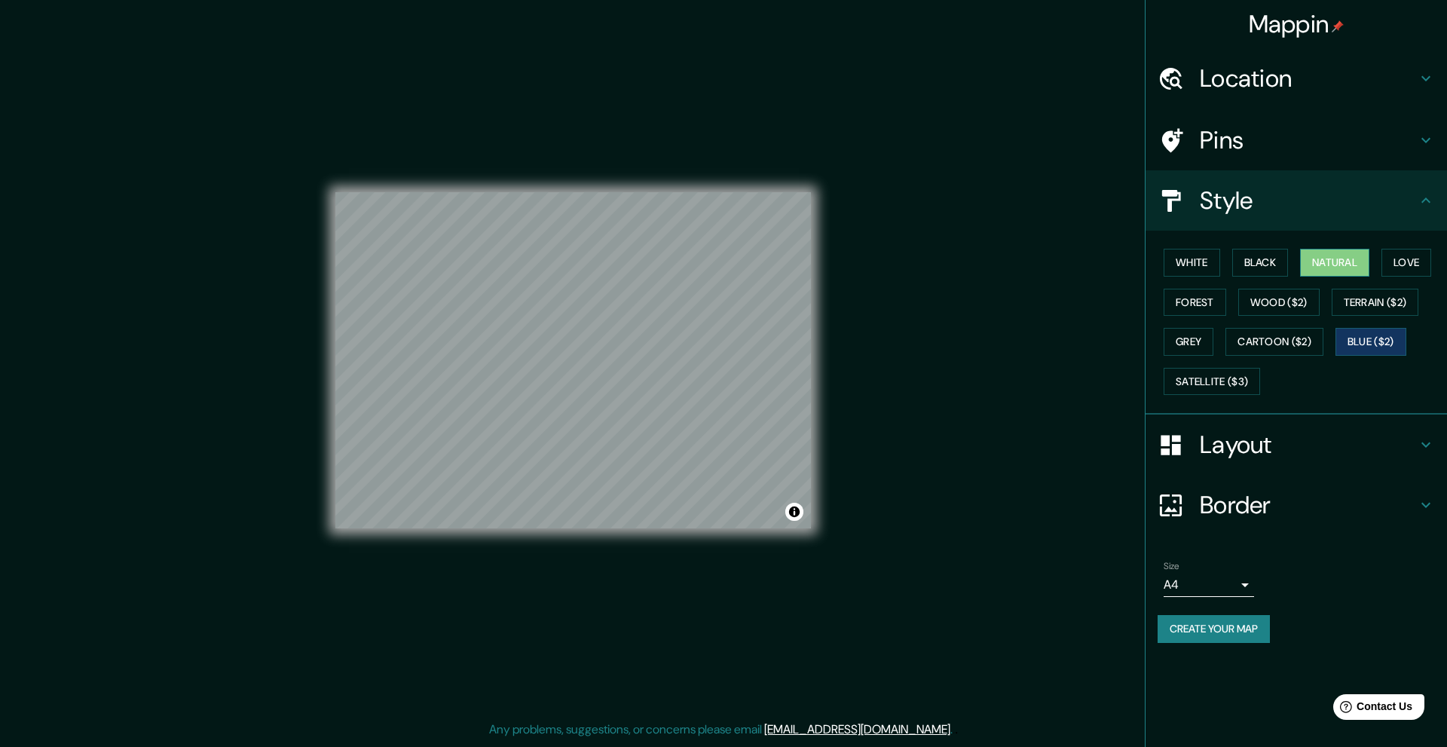
click at [1323, 269] on button "Natural" at bounding box center [1334, 263] width 69 height 28
click at [1211, 581] on body "Mappin Location [GEOGRAPHIC_DATA][PERSON_NAME], [GEOGRAPHIC_DATA][PERSON_NAME],…" at bounding box center [723, 373] width 1447 height 747
click at [1204, 639] on li "A3" at bounding box center [1209, 643] width 90 height 27
type input "a4"
click at [1236, 641] on button "Create your map" at bounding box center [1214, 629] width 112 height 28
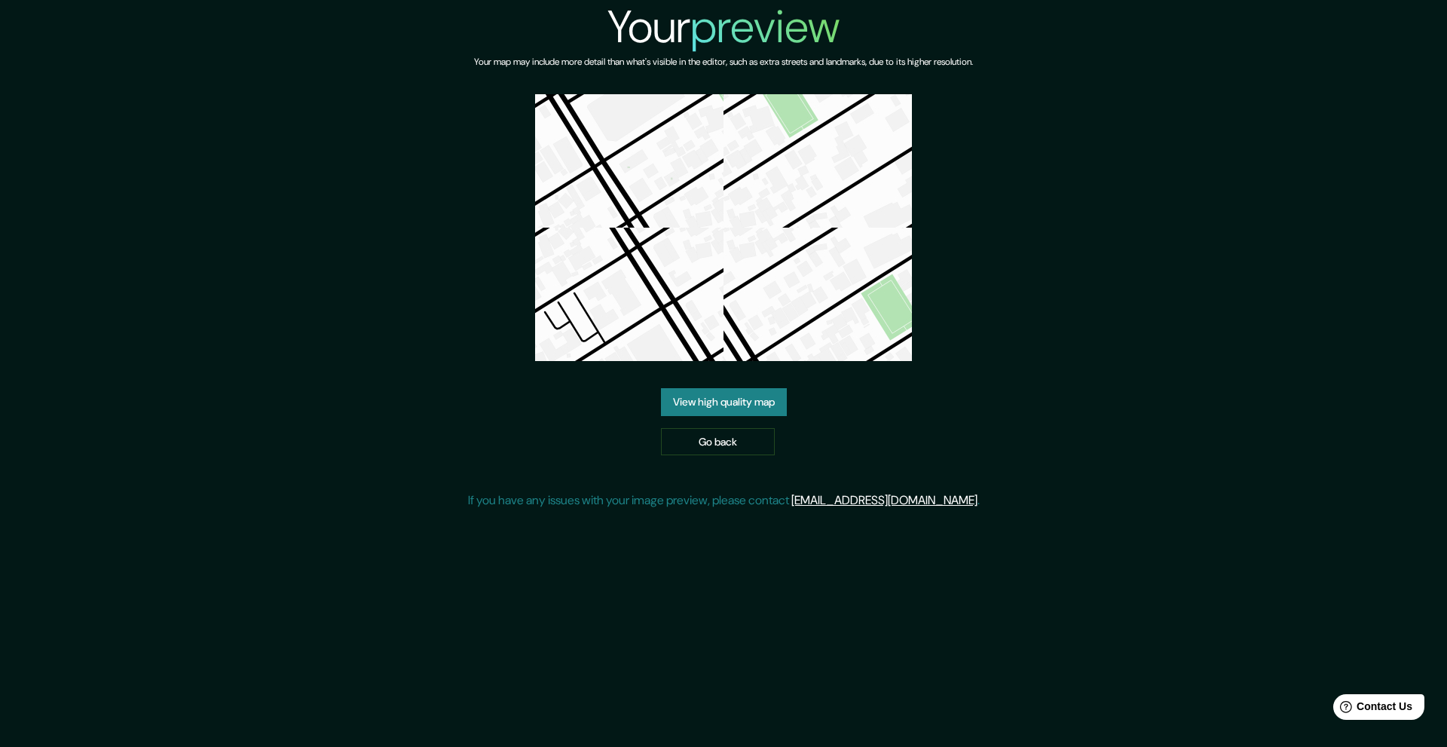
click at [736, 400] on link "View high quality map" at bounding box center [724, 402] width 126 height 28
click at [724, 445] on link "Go back" at bounding box center [718, 442] width 114 height 28
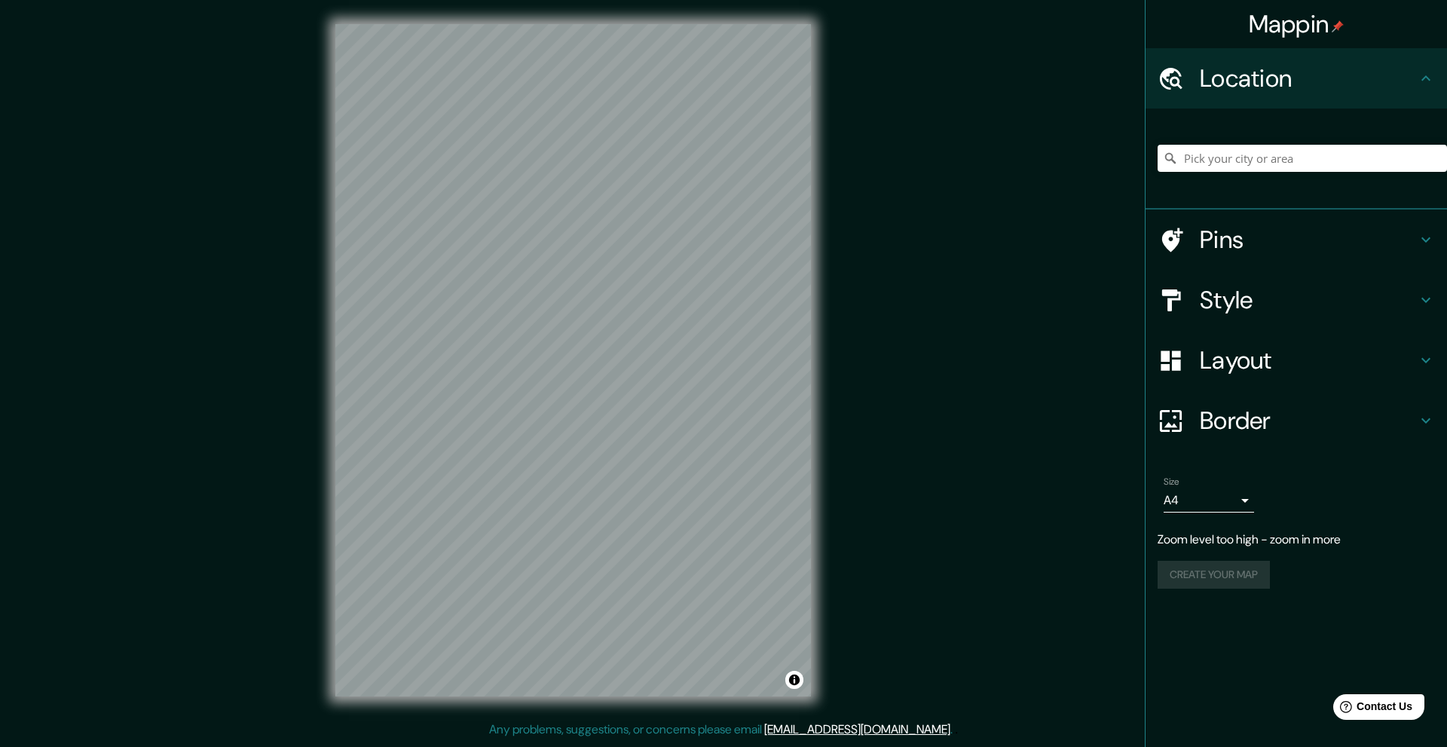
click at [1222, 503] on body "Mappin Location Pins Style Layout Border Choose a border. Hint : you can make l…" at bounding box center [723, 373] width 1447 height 747
click at [1214, 558] on li "A3" at bounding box center [1209, 559] width 90 height 27
type input "a4"
click at [1252, 427] on h4 "Border" at bounding box center [1308, 420] width 217 height 30
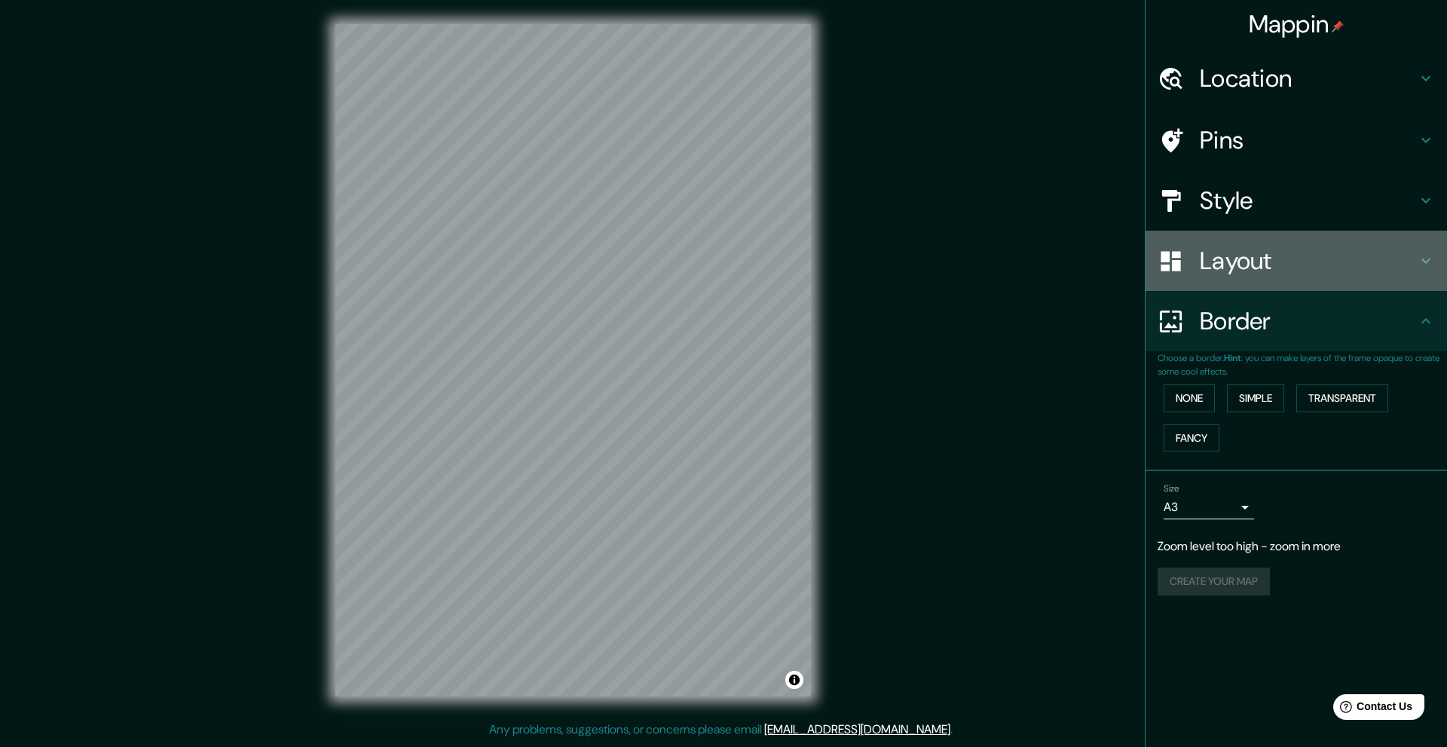
click at [1233, 277] on div "Layout" at bounding box center [1295, 261] width 301 height 60
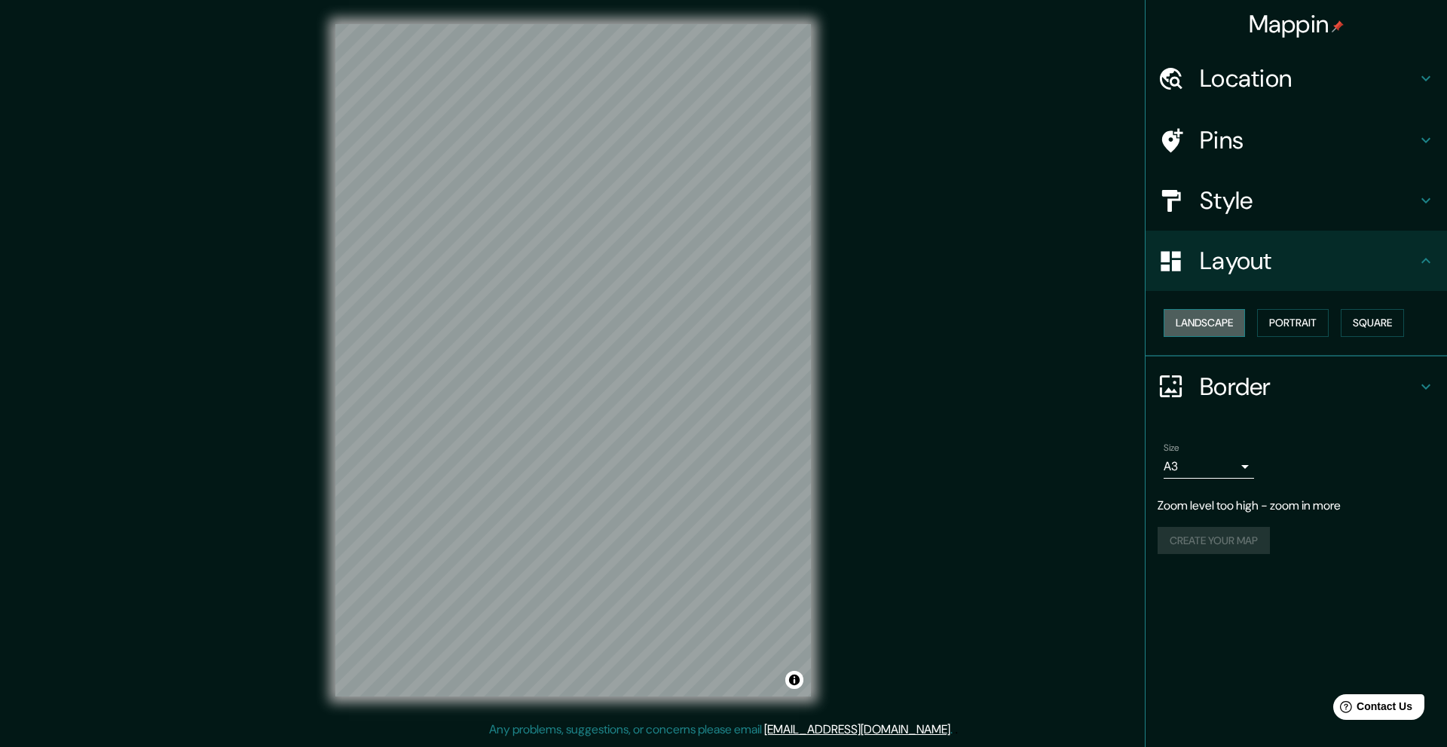
click at [1231, 323] on button "Landscape" at bounding box center [1204, 323] width 81 height 28
